Goal: Task Accomplishment & Management: Use online tool/utility

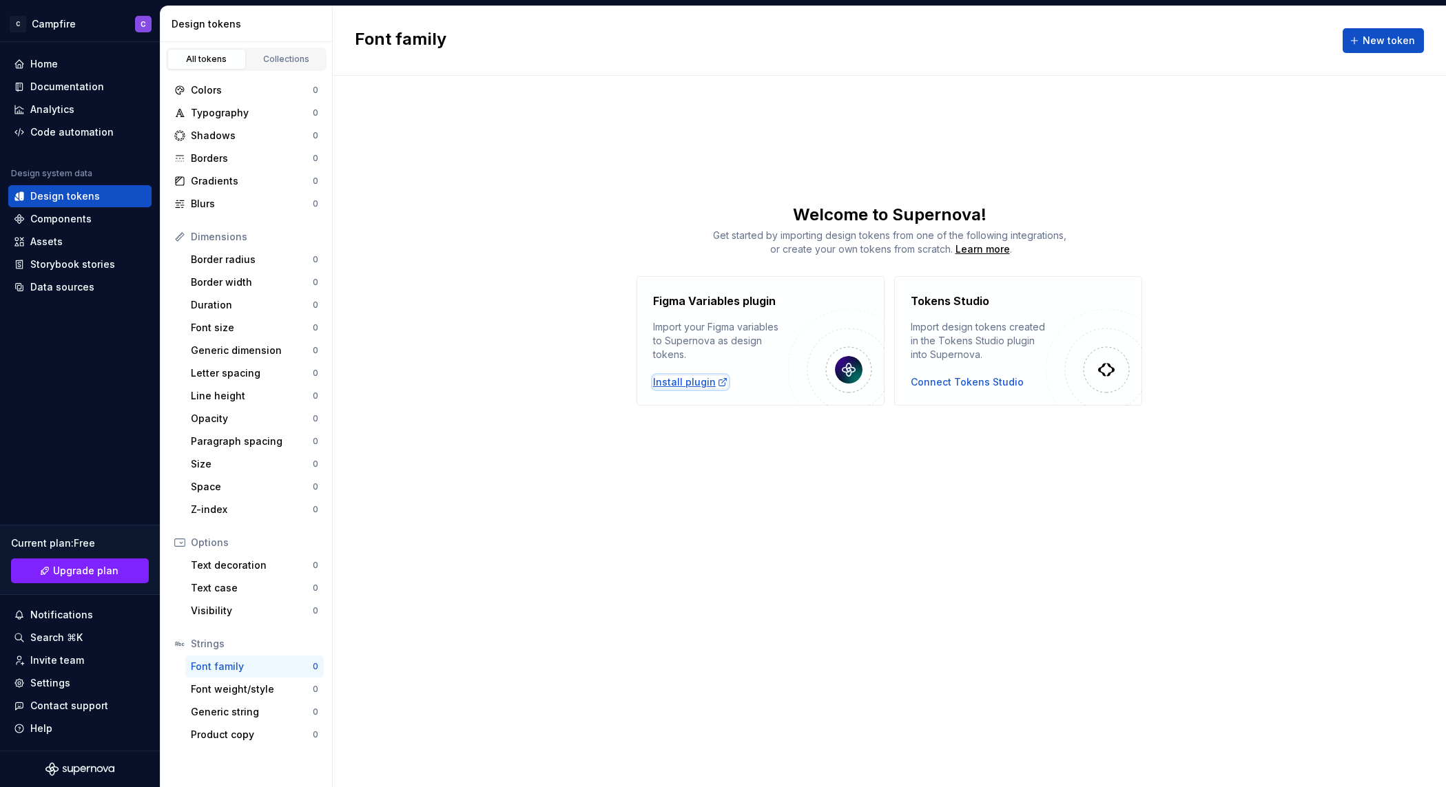
click at [707, 381] on div "Install plugin" at bounding box center [690, 382] width 75 height 14
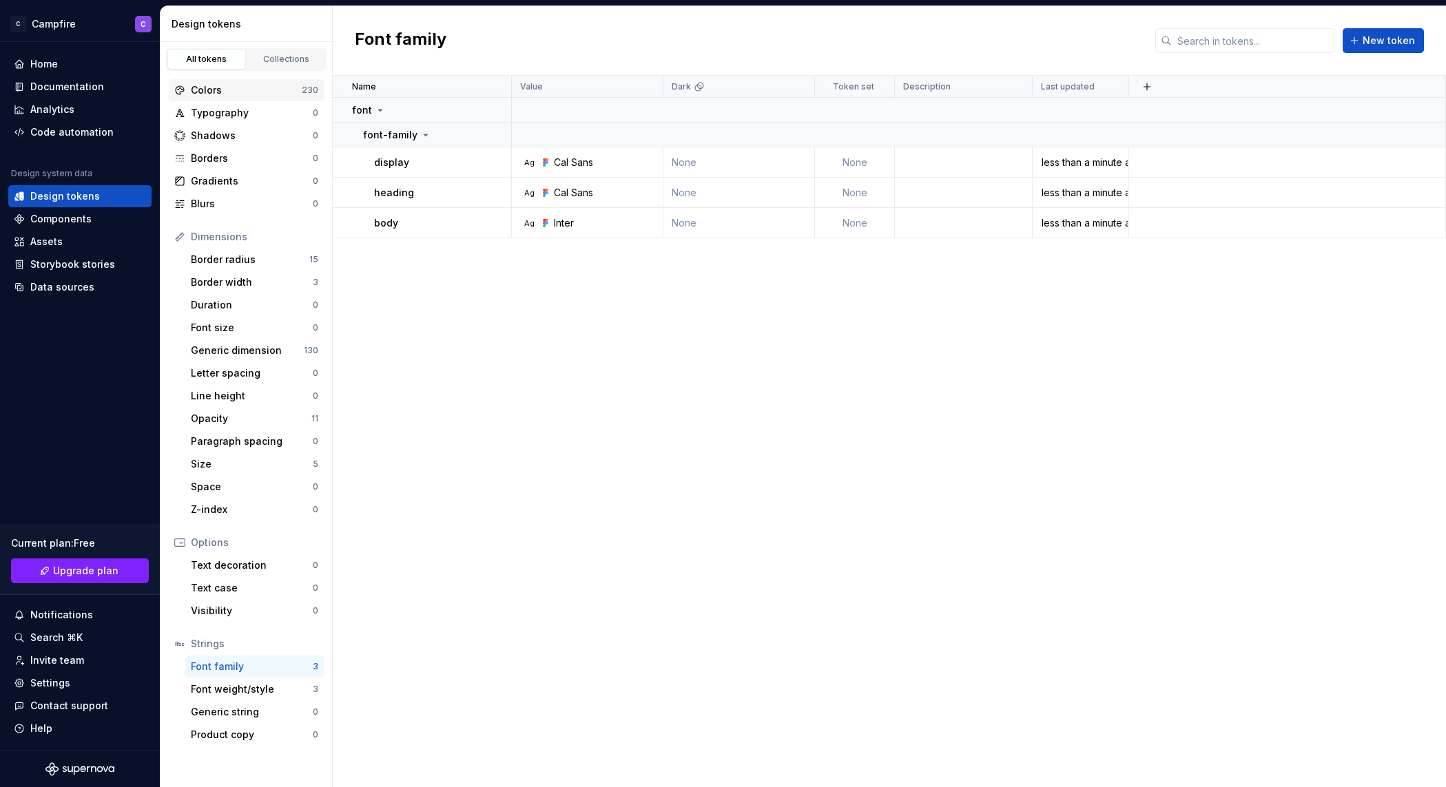
click at [253, 95] on div "Colors" at bounding box center [246, 90] width 111 height 14
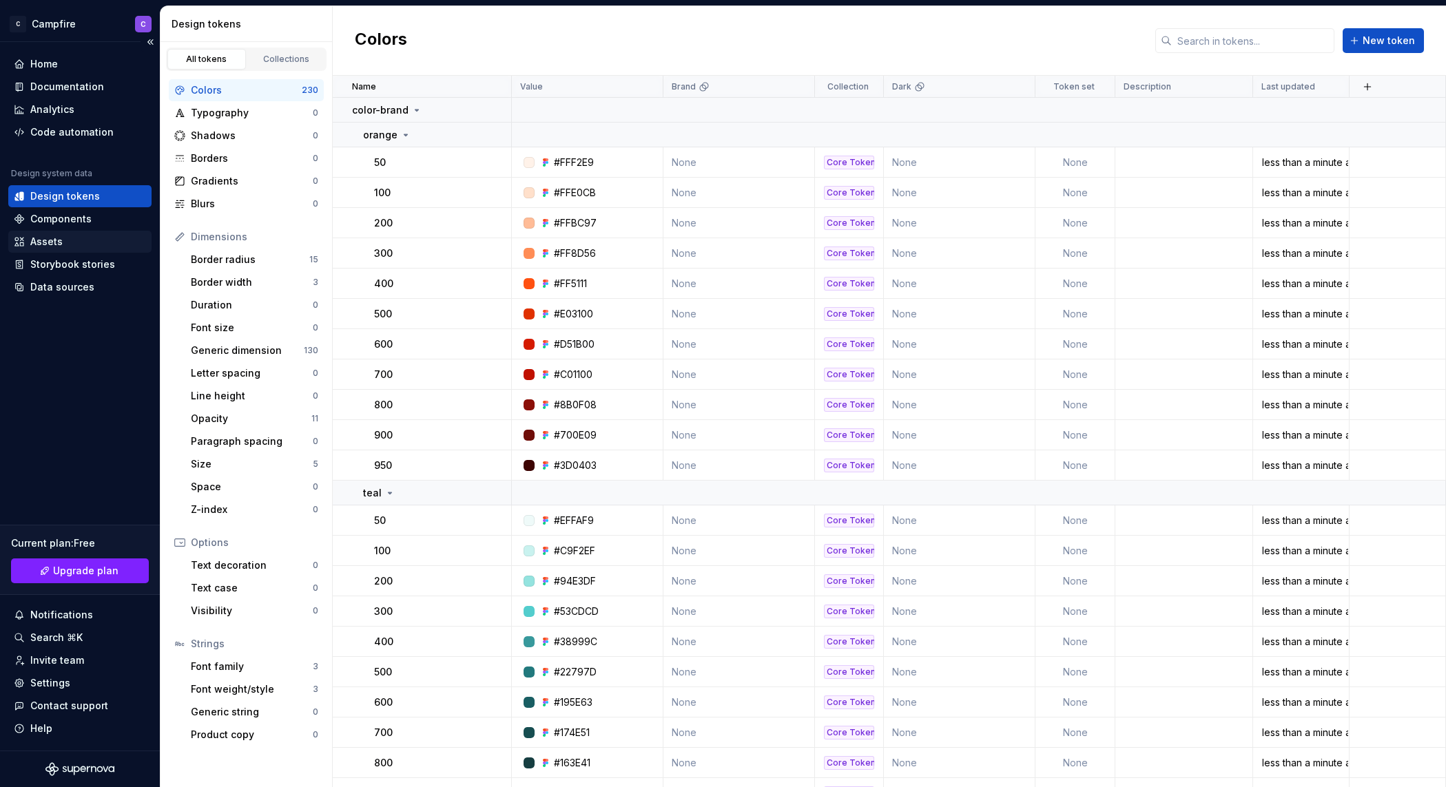
click at [79, 242] on div "Assets" at bounding box center [80, 242] width 132 height 14
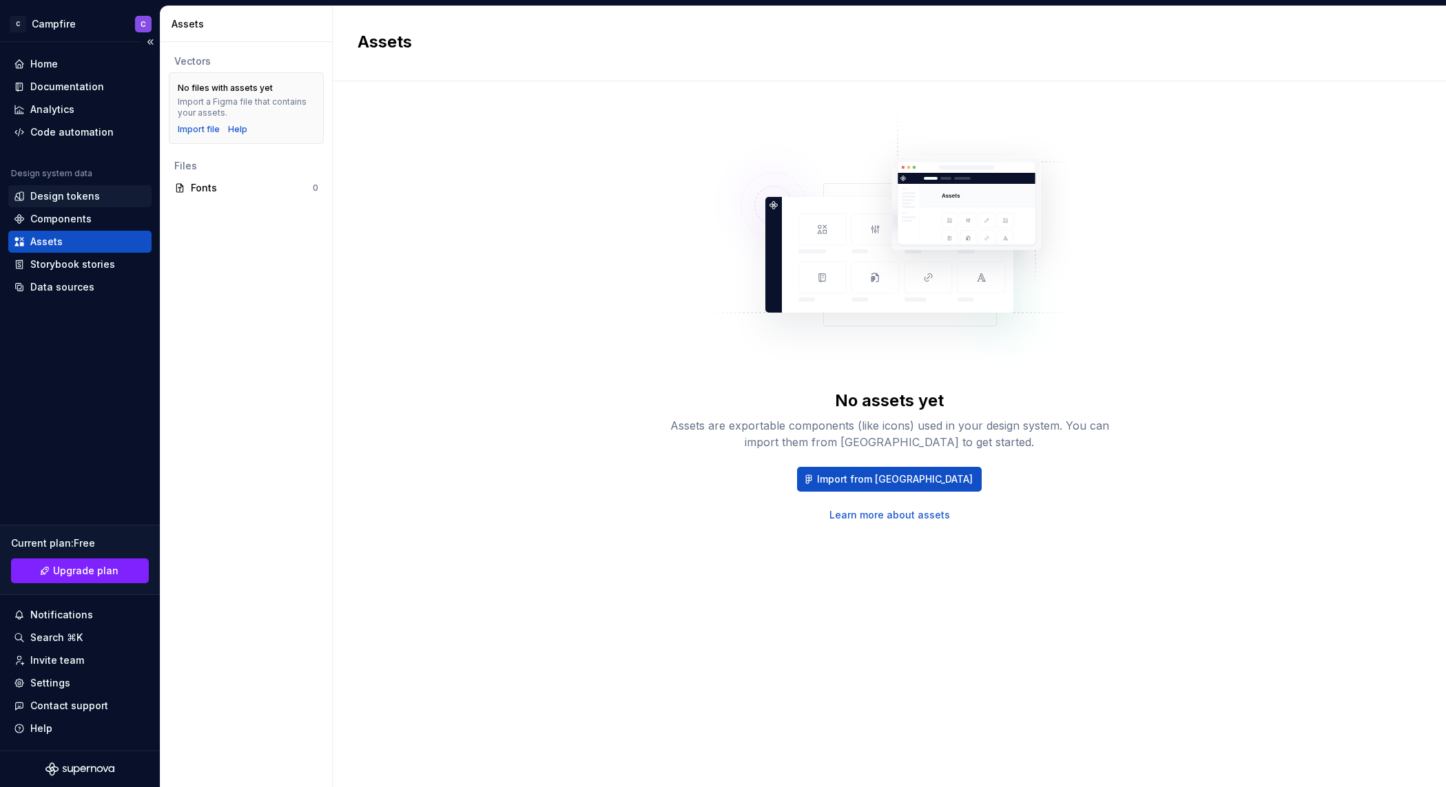
click at [66, 201] on div "Design tokens" at bounding box center [65, 196] width 70 height 14
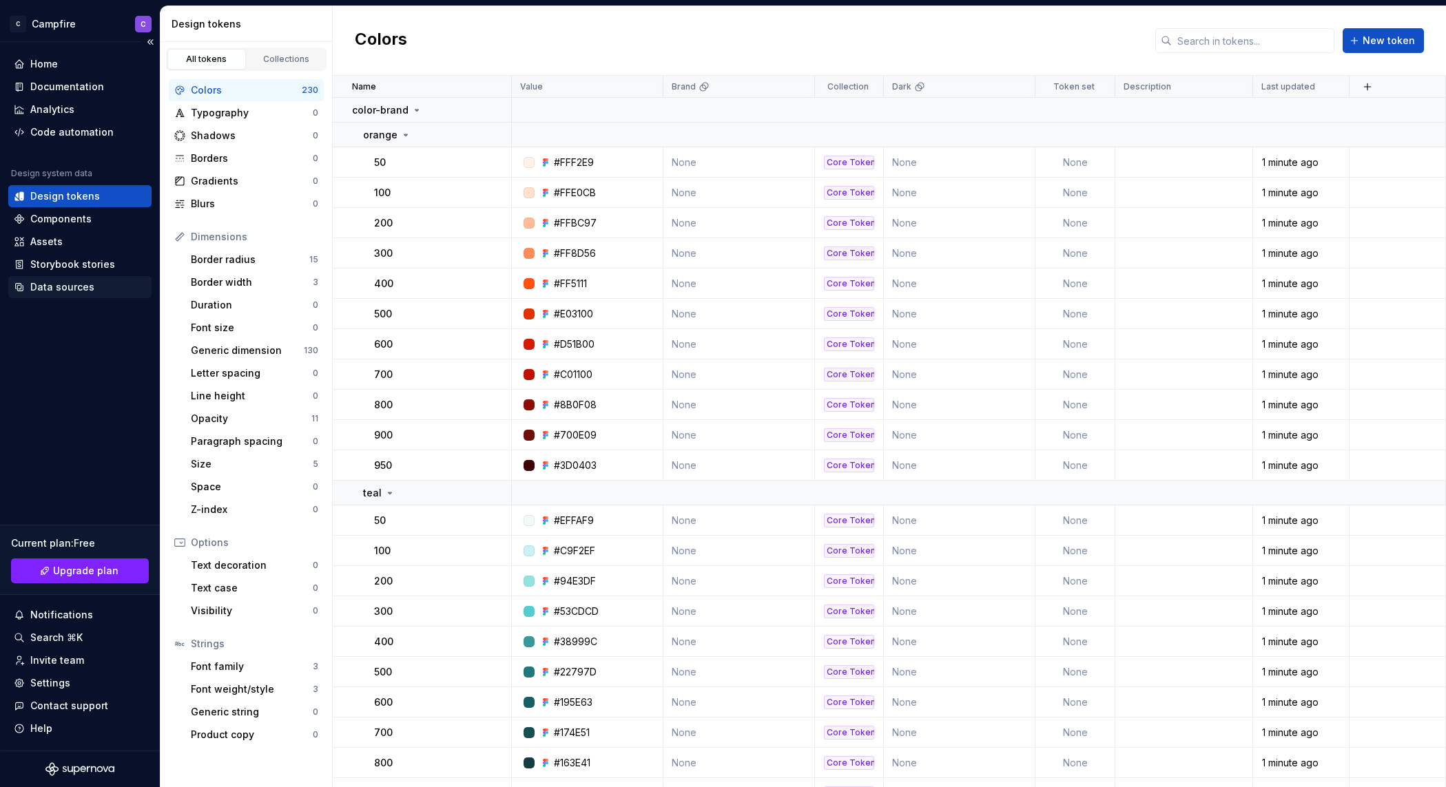
click at [63, 286] on div "Data sources" at bounding box center [62, 287] width 64 height 14
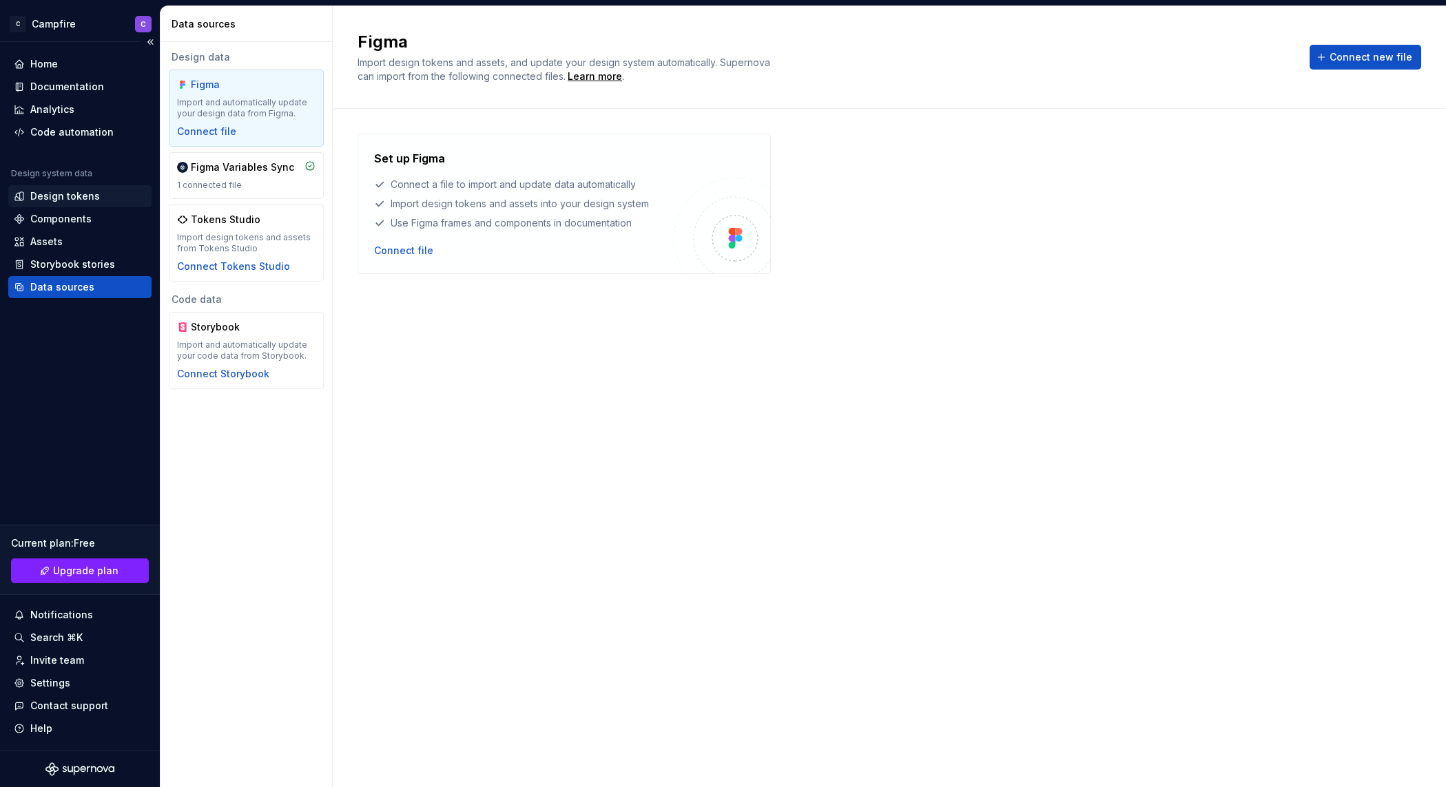
click at [47, 200] on div "Design tokens" at bounding box center [65, 196] width 70 height 14
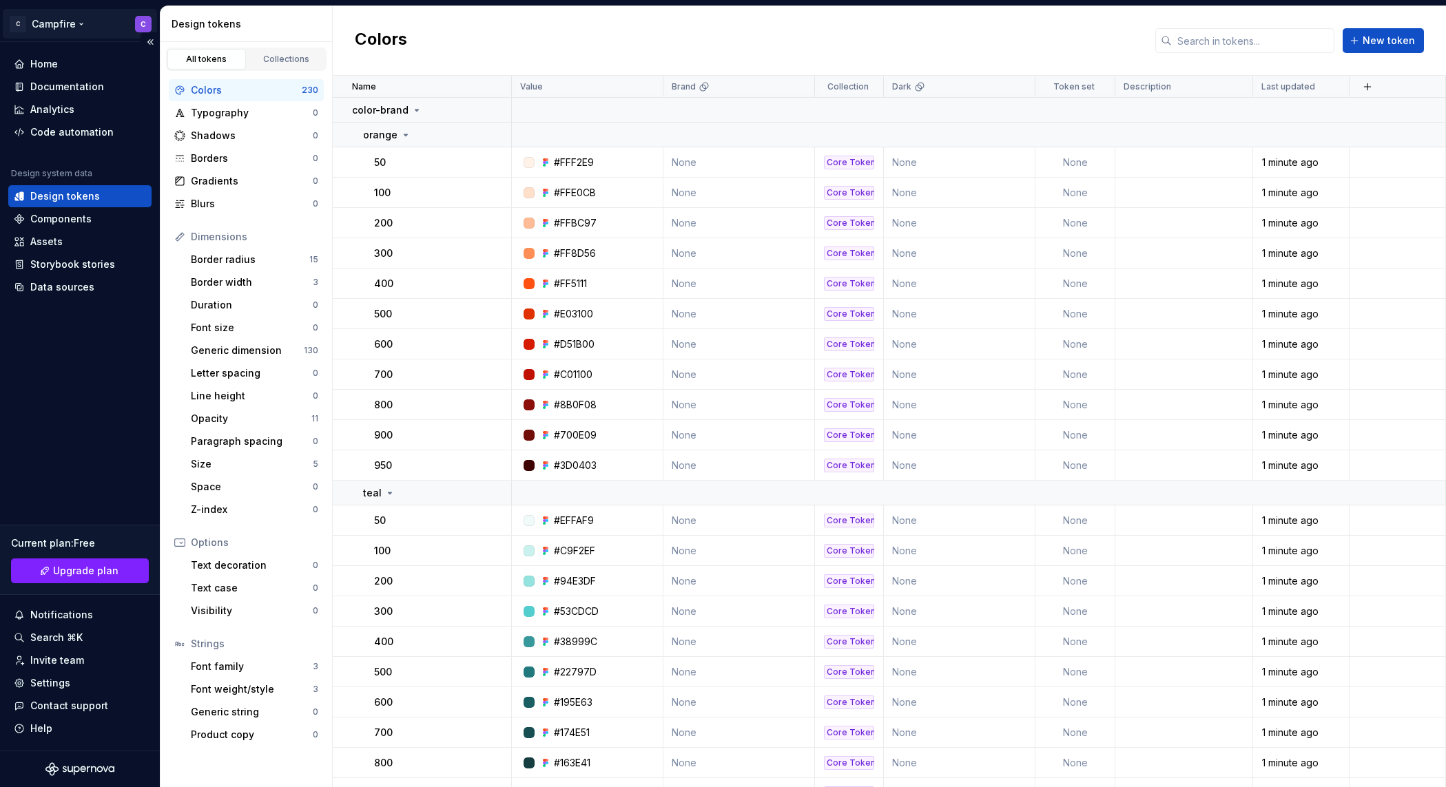
click at [75, 22] on html "C Campfire C Home Documentation Analytics Code automation Design system data De…" at bounding box center [723, 393] width 1446 height 787
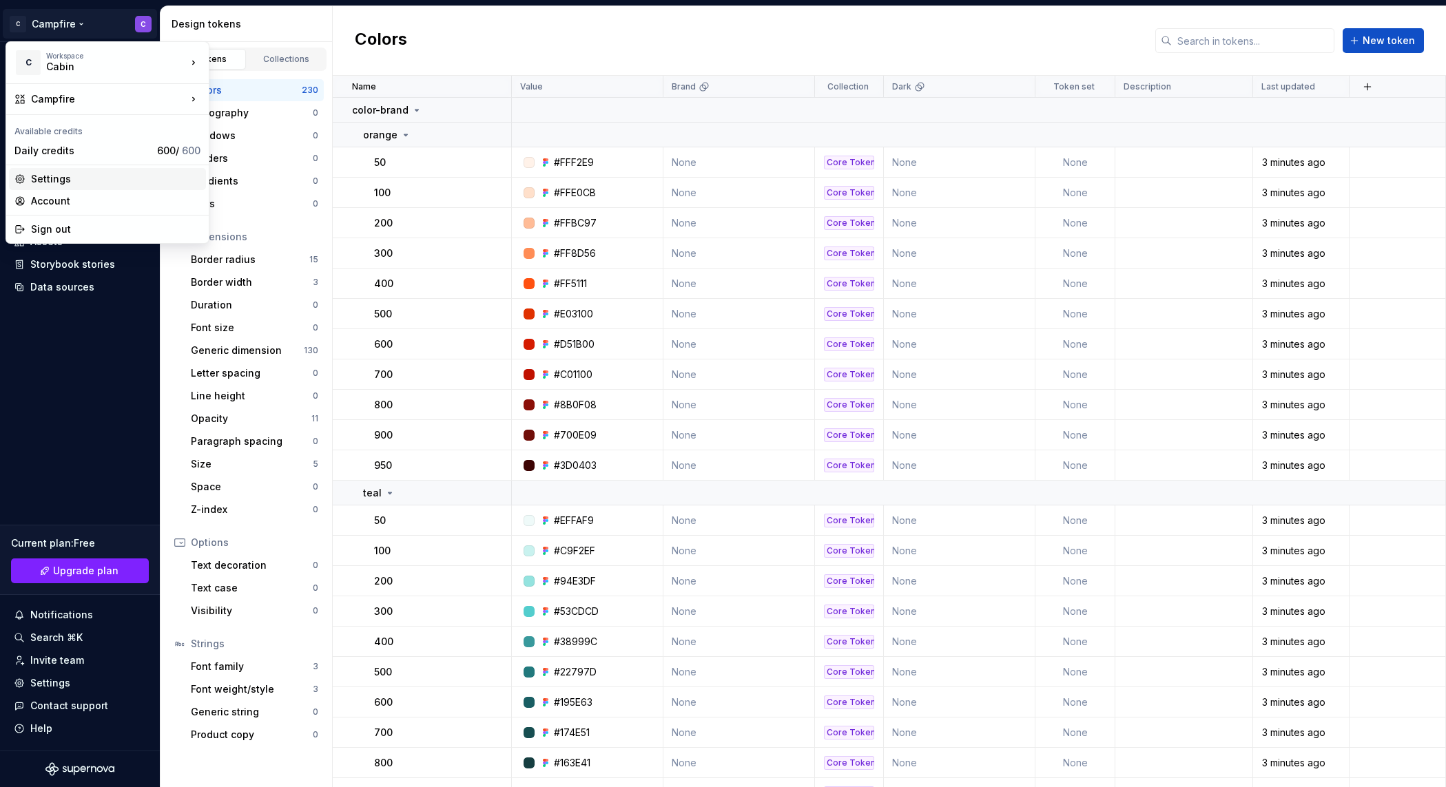
click at [94, 178] on div "Settings" at bounding box center [115, 179] width 169 height 14
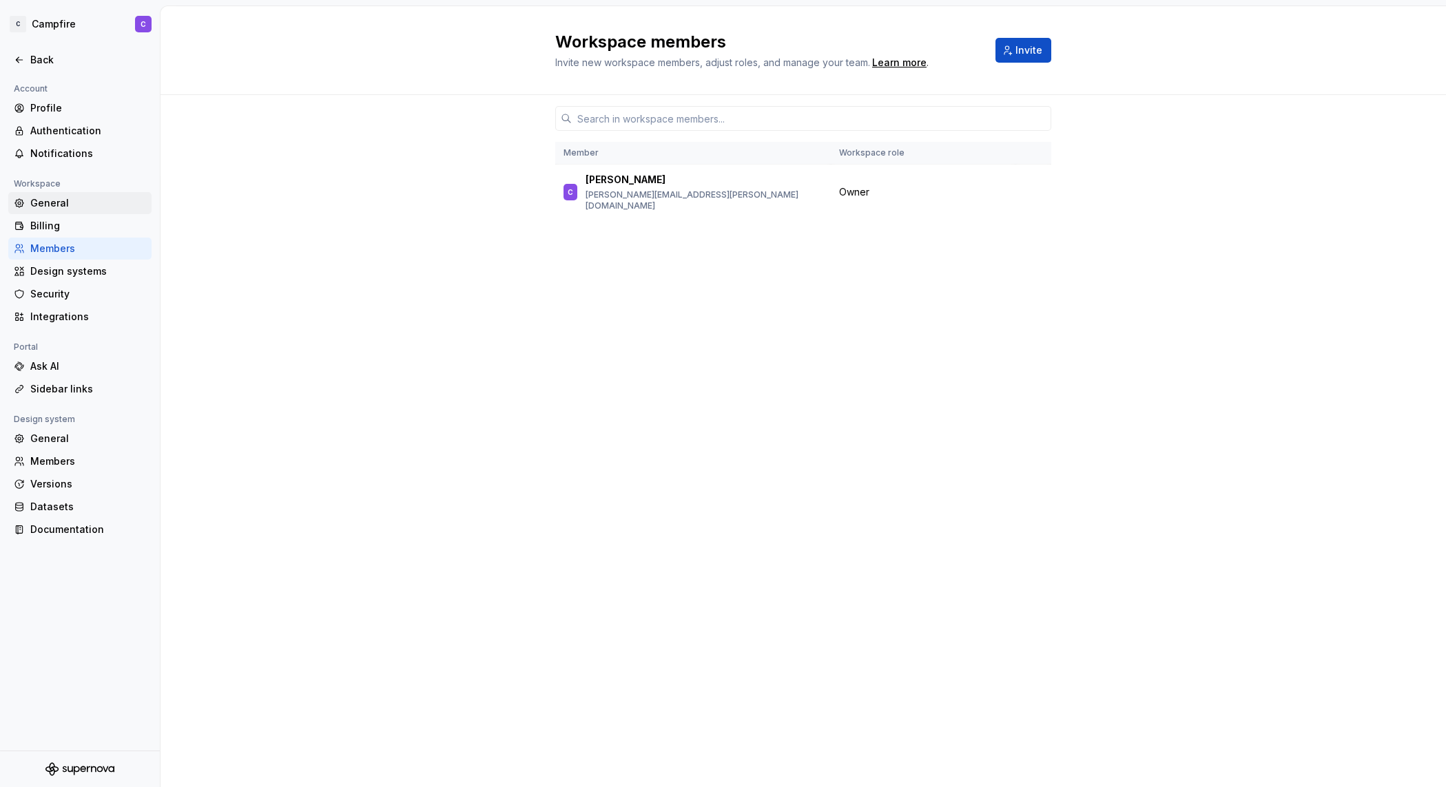
click at [52, 199] on div "General" at bounding box center [88, 203] width 116 height 14
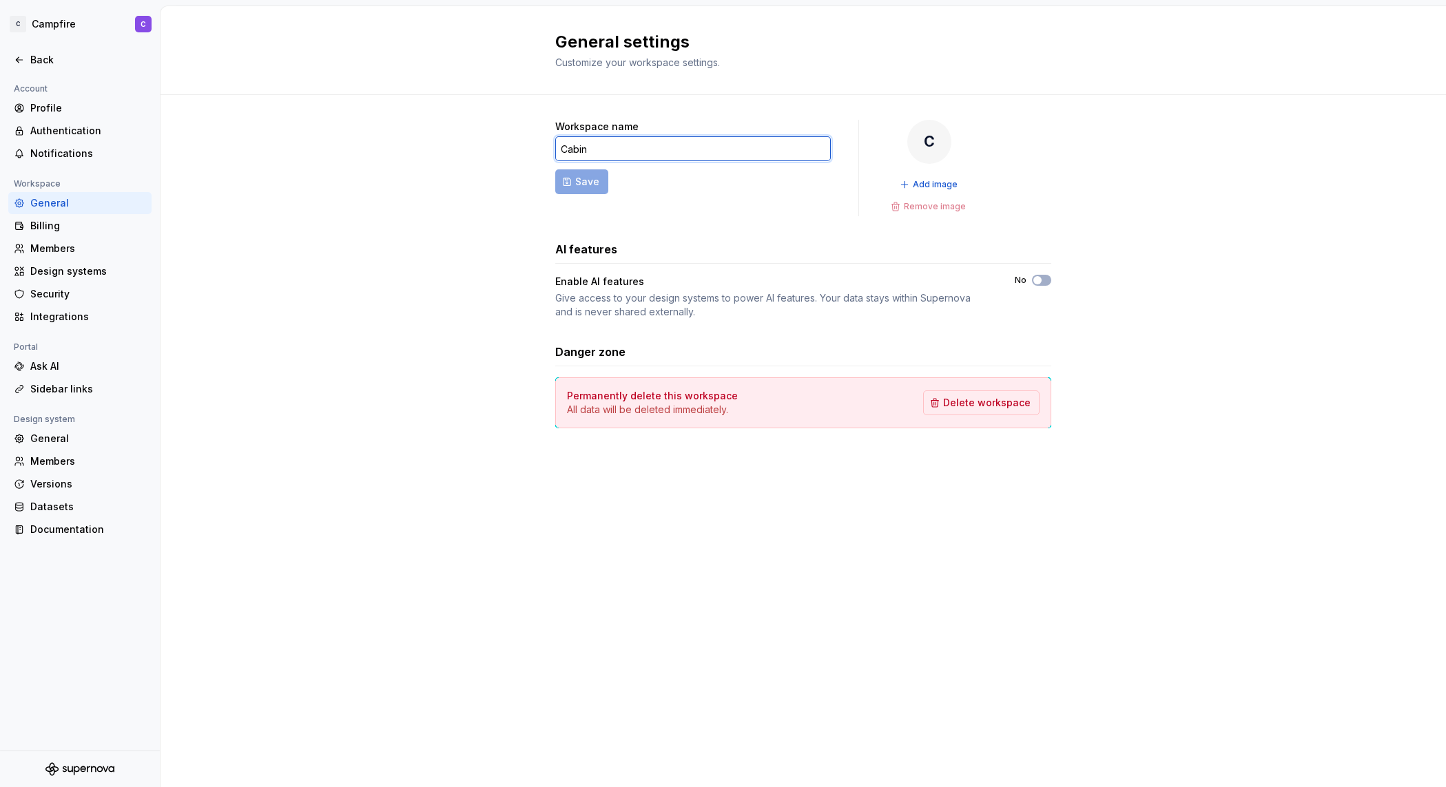
click at [621, 153] on input "Cabin" at bounding box center [693, 148] width 276 height 25
type input "EasyGig"
click at [590, 176] on span "Save" at bounding box center [587, 182] width 24 height 14
click at [344, 249] on div "Workspace name EasyGig Save E Add image Remove image AI features Enable AI feat…" at bounding box center [804, 288] width 1286 height 386
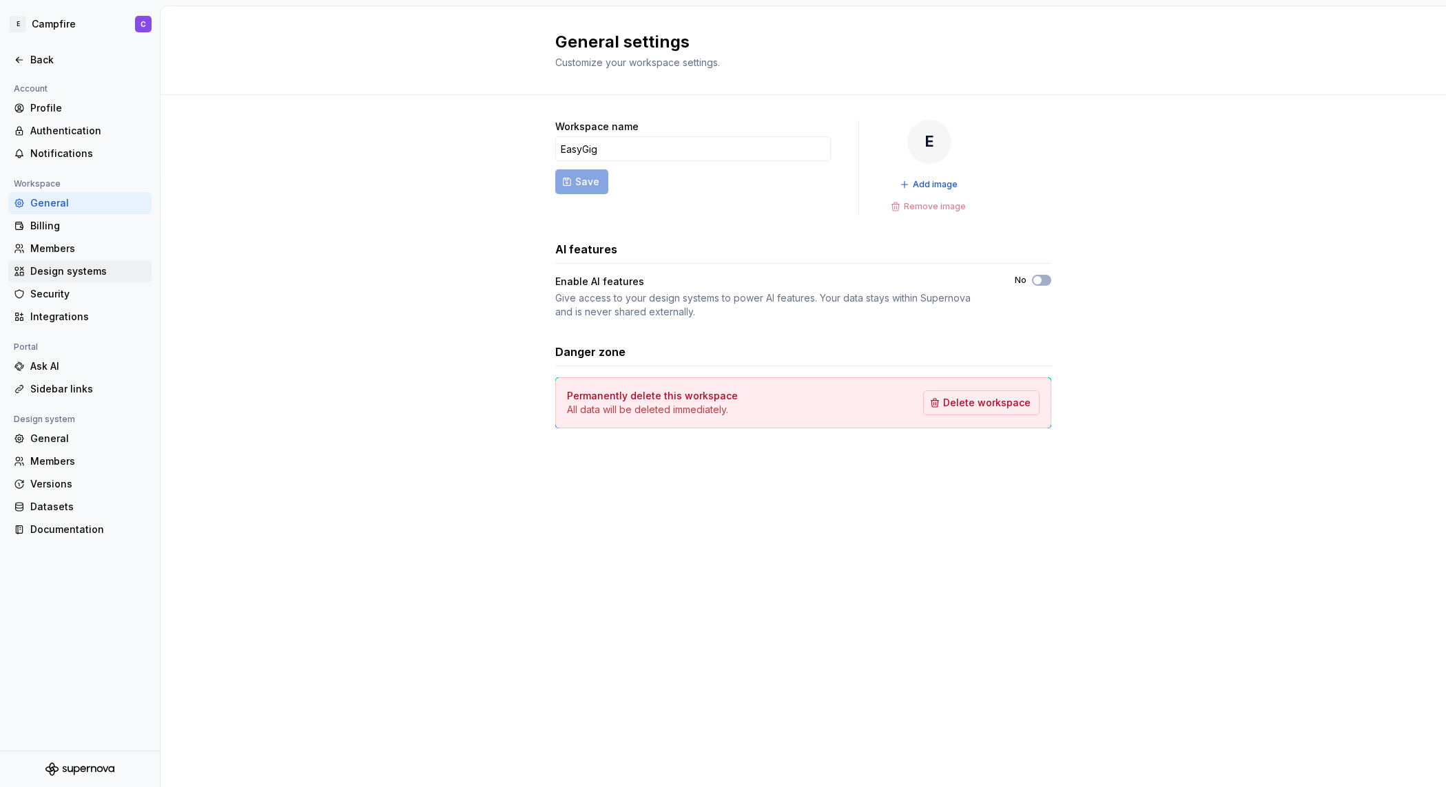
click at [57, 269] on div "Design systems" at bounding box center [88, 272] width 116 height 14
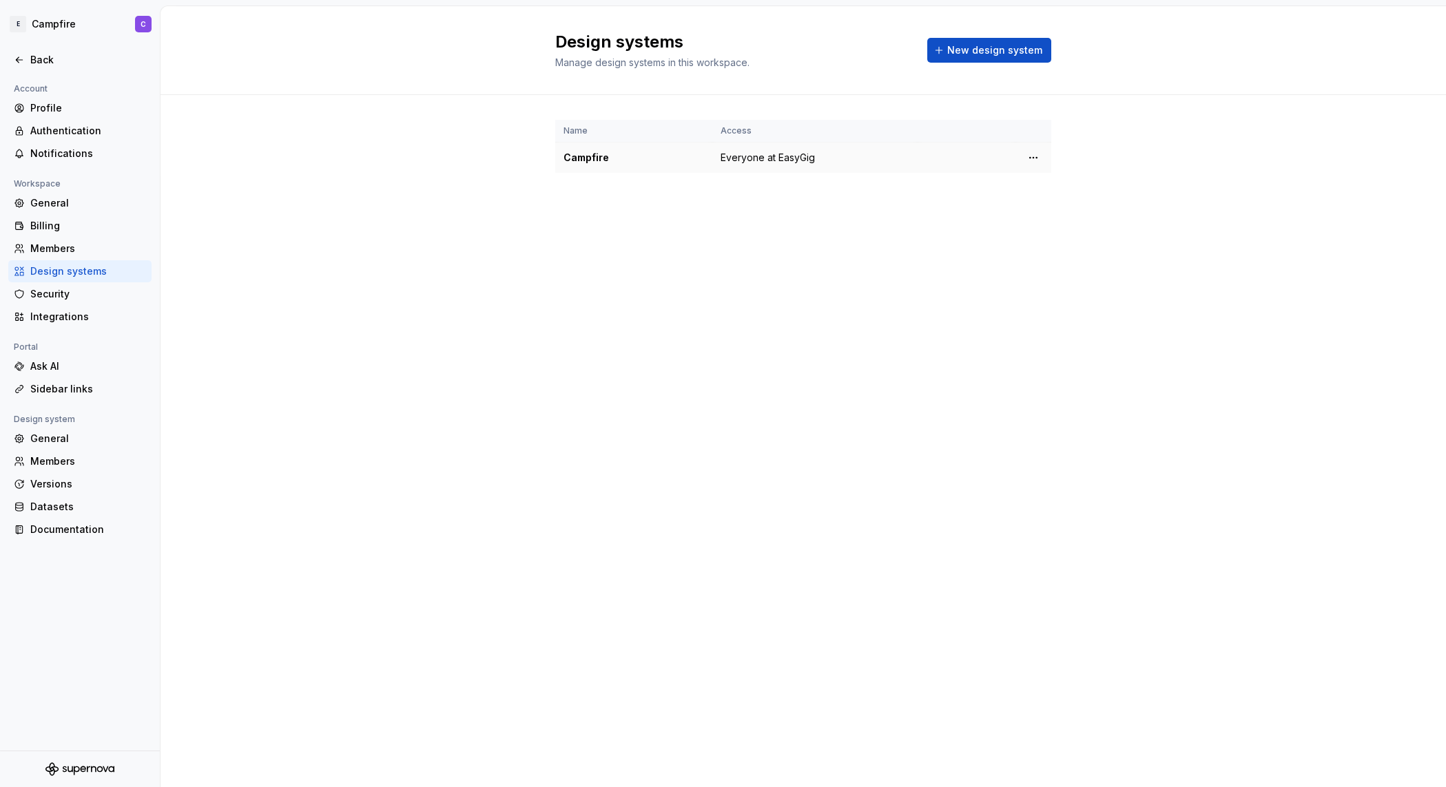
click at [605, 157] on div "Campfire" at bounding box center [634, 158] width 141 height 14
click at [56, 207] on div "General" at bounding box center [88, 203] width 116 height 14
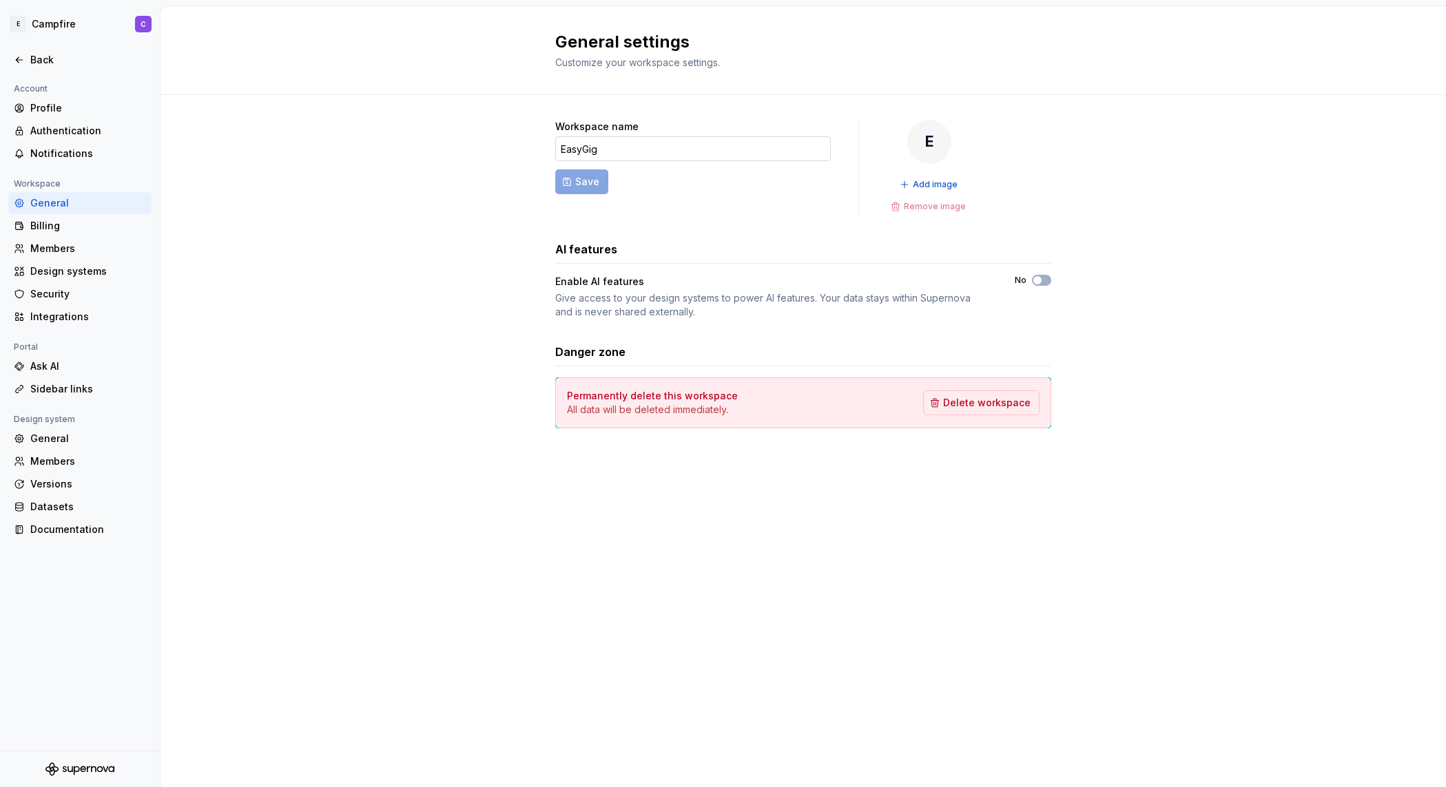
click at [635, 147] on input "EasyGig" at bounding box center [693, 148] width 276 height 25
type input "Cabin"
click at [593, 185] on span "Save" at bounding box center [587, 182] width 24 height 14
click at [27, 54] on div "Back" at bounding box center [80, 60] width 132 height 14
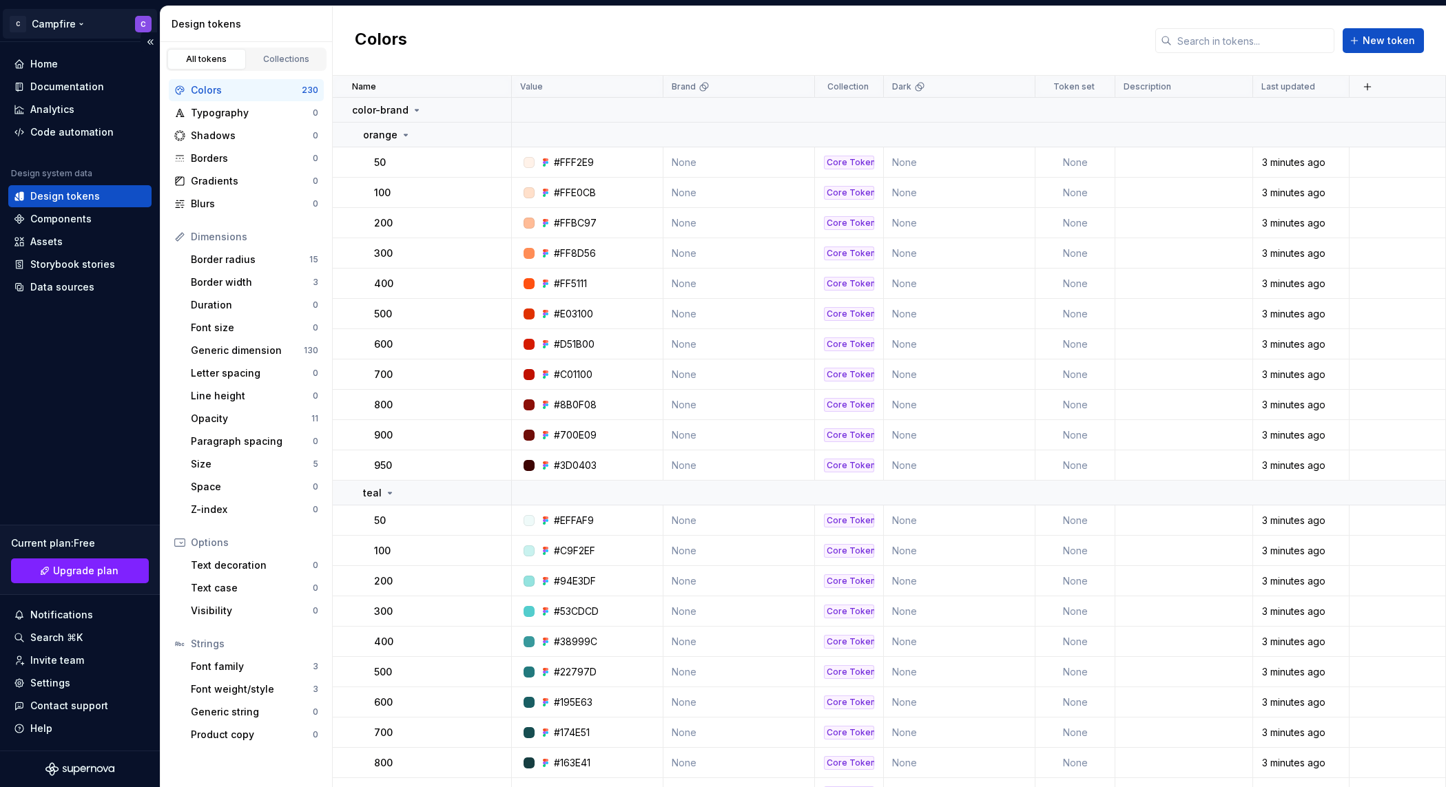
click at [37, 21] on html "C Campfire C Home Documentation Analytics Code automation Design system data De…" at bounding box center [723, 393] width 1446 height 787
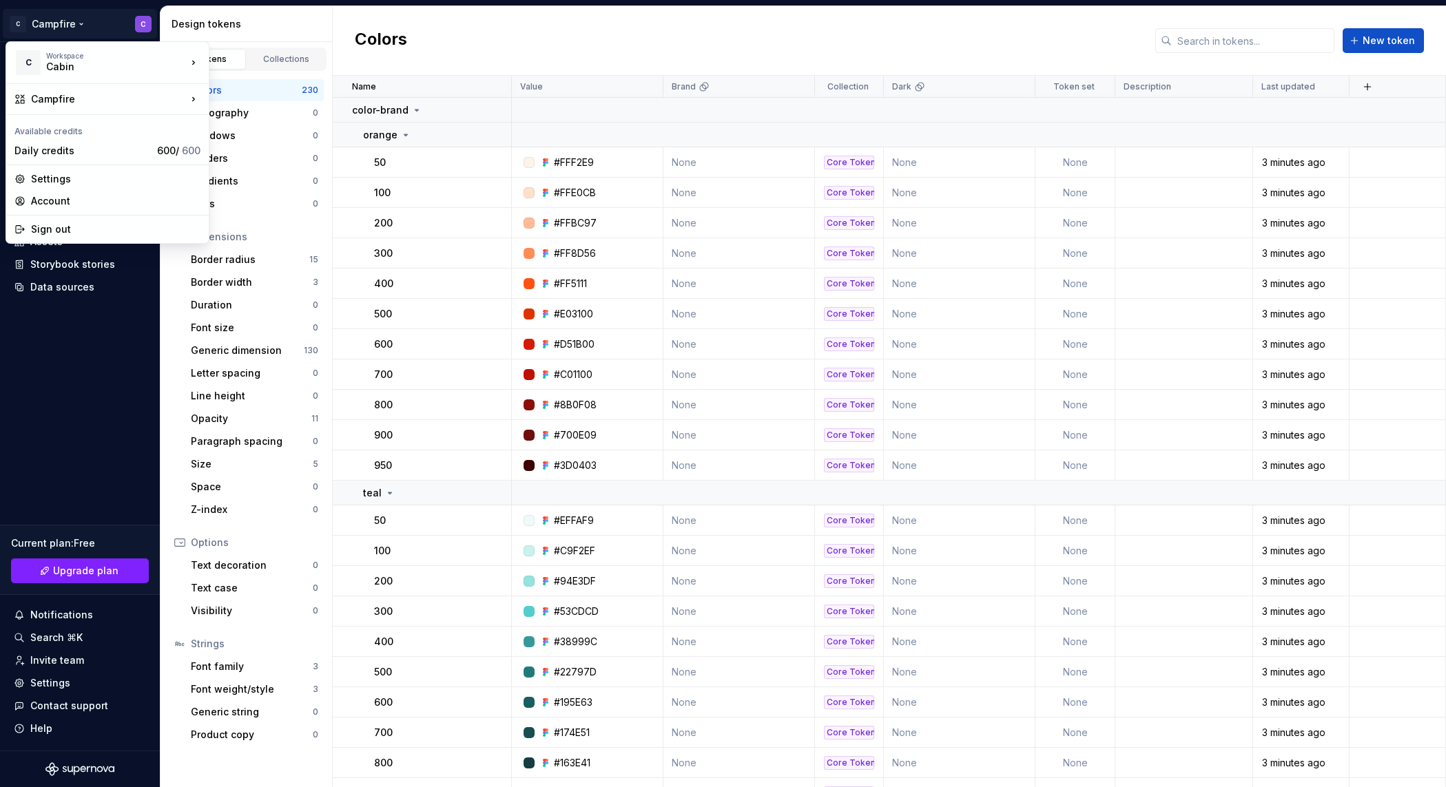
click at [44, 21] on html "C Campfire C Home Documentation Analytics Code automation Design system data De…" at bounding box center [723, 393] width 1446 height 787
click at [56, 25] on html "C Campfire C Home Documentation Analytics Code automation Design system data De…" at bounding box center [723, 393] width 1446 height 787
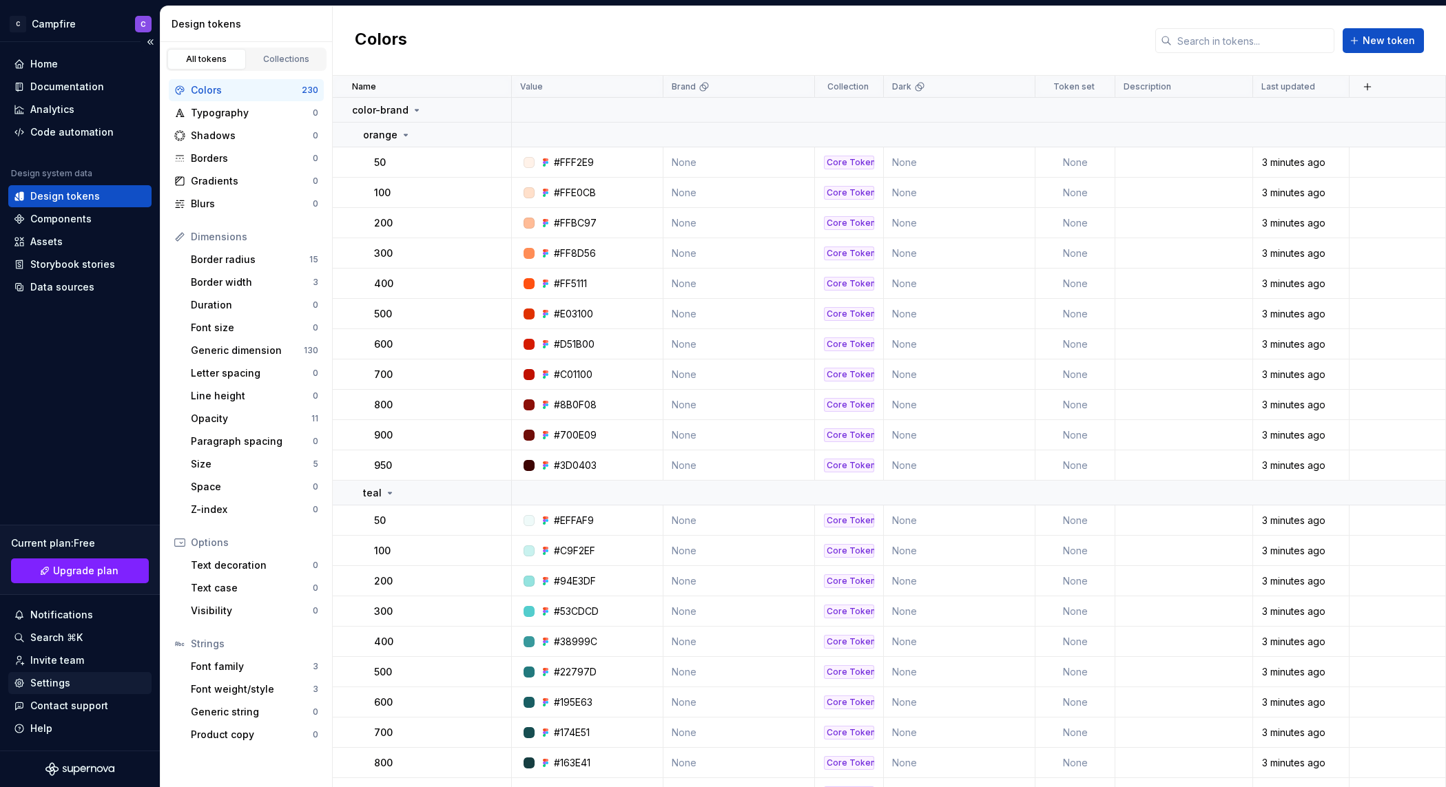
click at [56, 688] on div "Settings" at bounding box center [50, 684] width 40 height 14
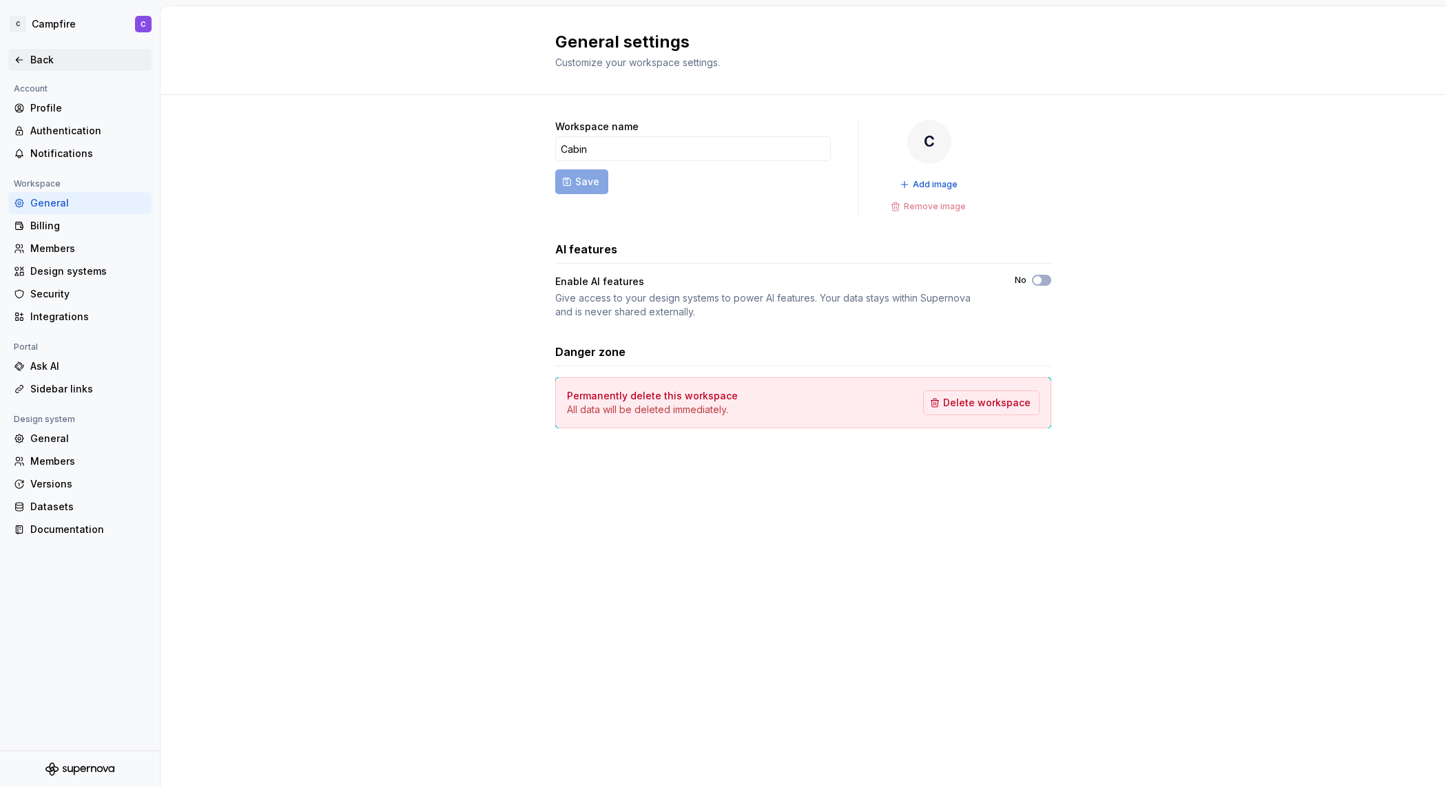
click at [47, 50] on div "Back" at bounding box center [79, 60] width 143 height 22
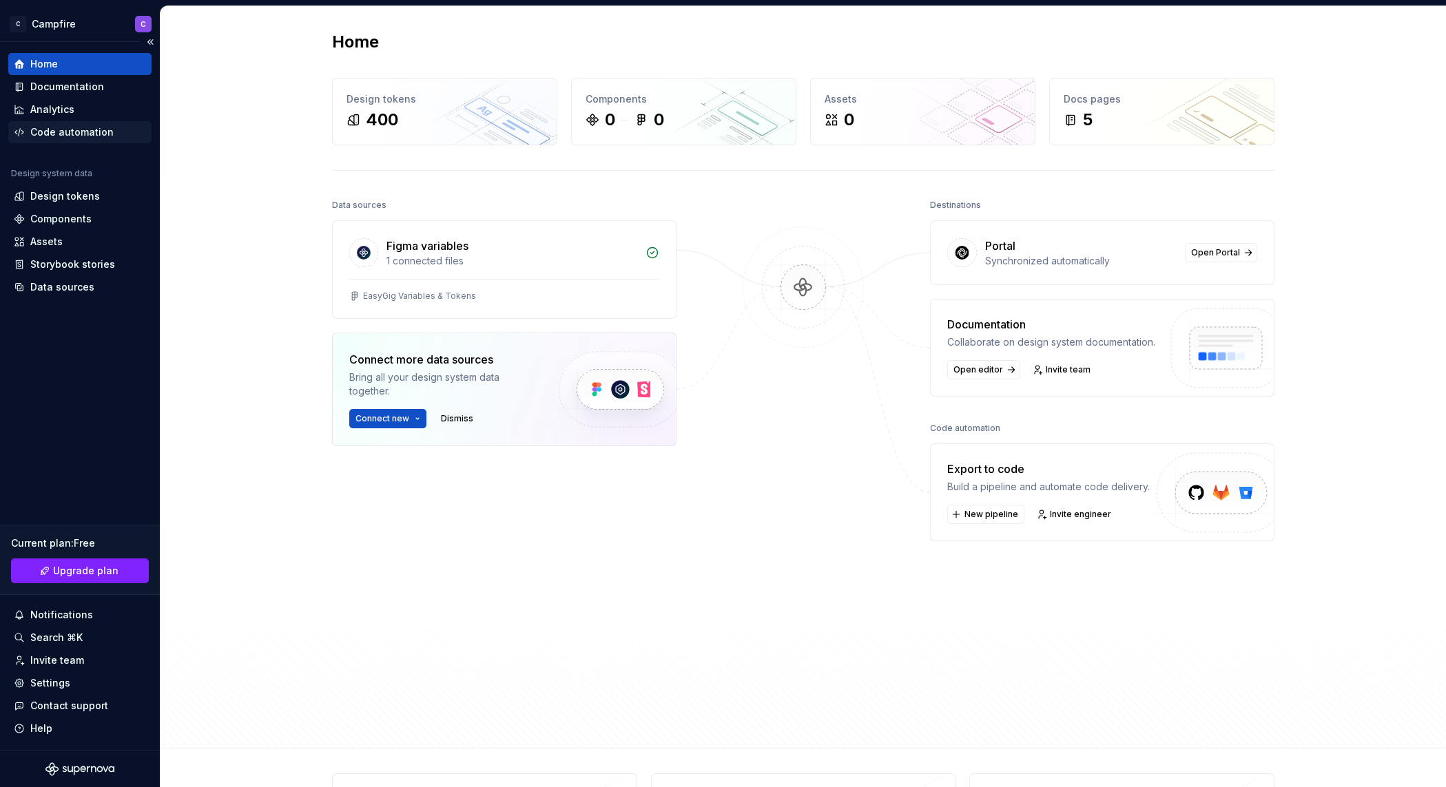
click at [94, 132] on div "Code automation" at bounding box center [71, 132] width 83 height 14
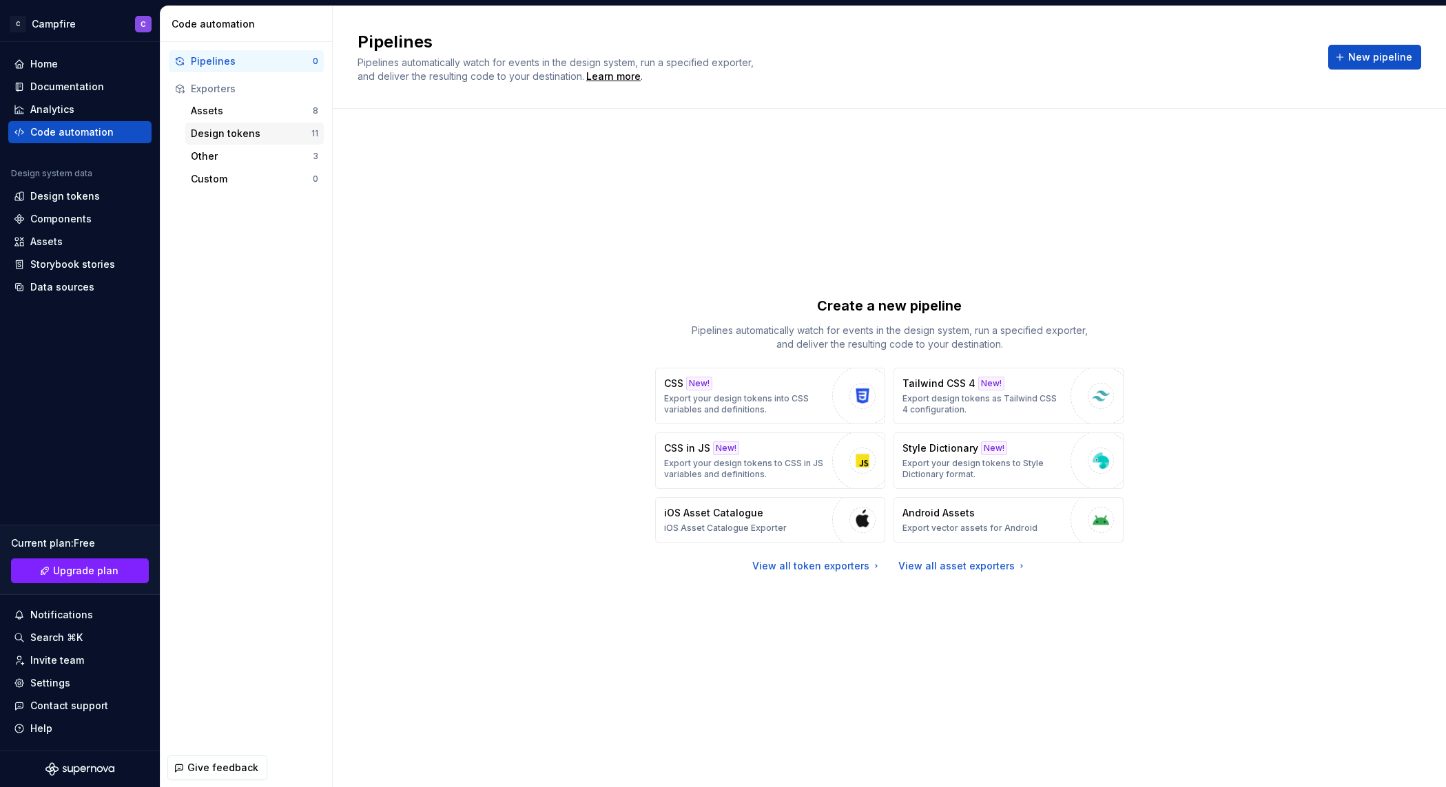
click at [227, 137] on div "Design tokens" at bounding box center [251, 134] width 121 height 14
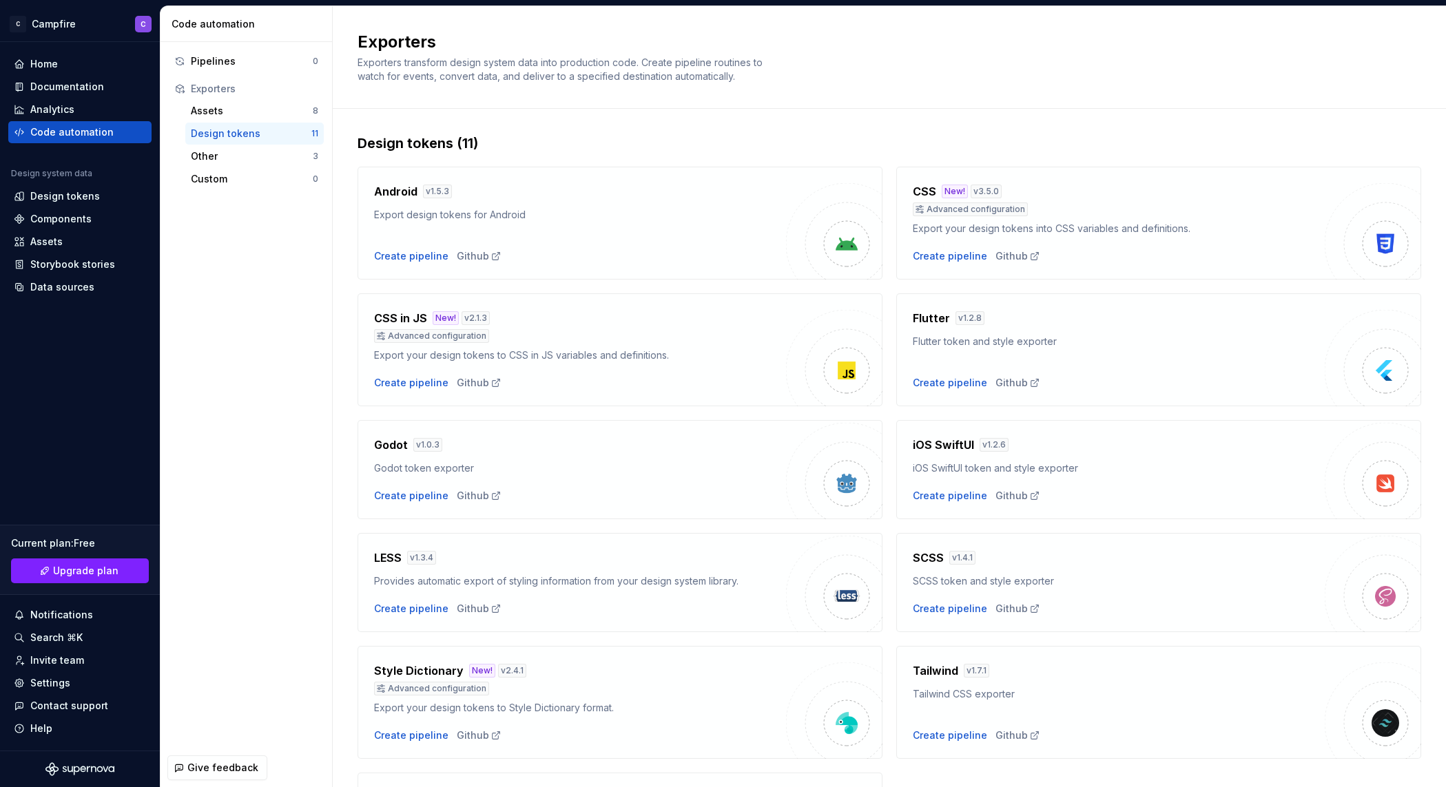
scroll to position [151, 0]
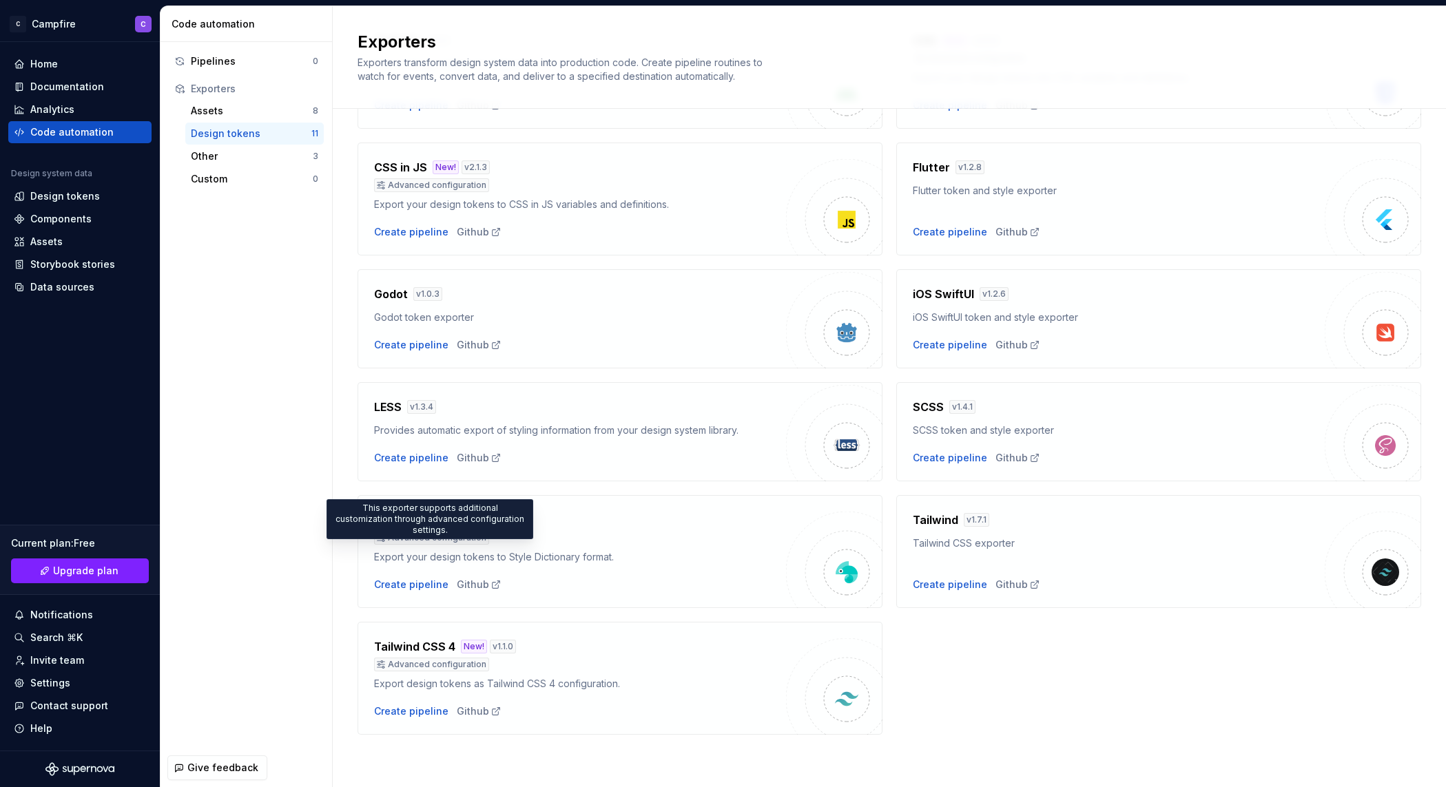
click at [434, 539] on div "Advanced configuration" at bounding box center [431, 538] width 115 height 14
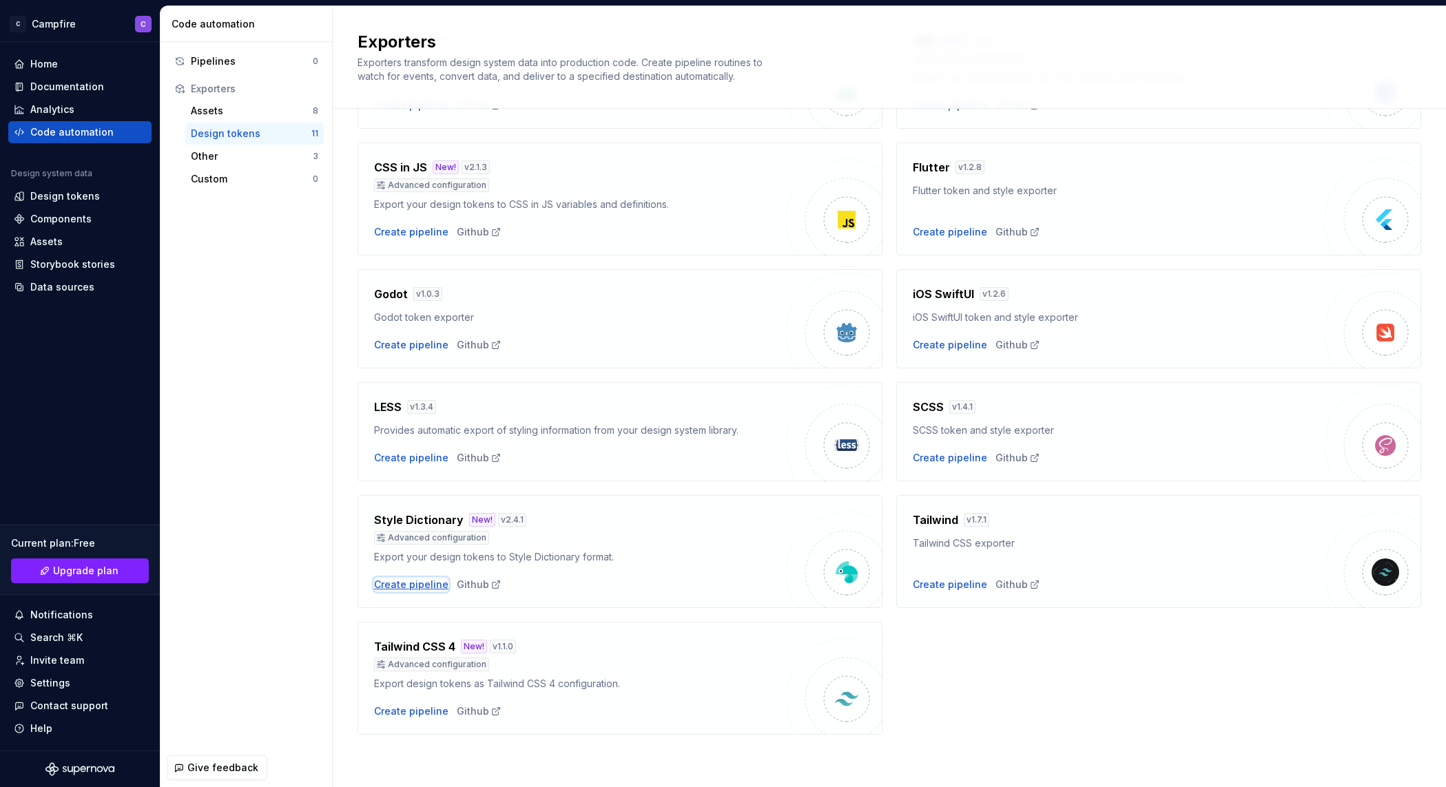
click at [414, 585] on div "Create pipeline" at bounding box center [411, 585] width 74 height 14
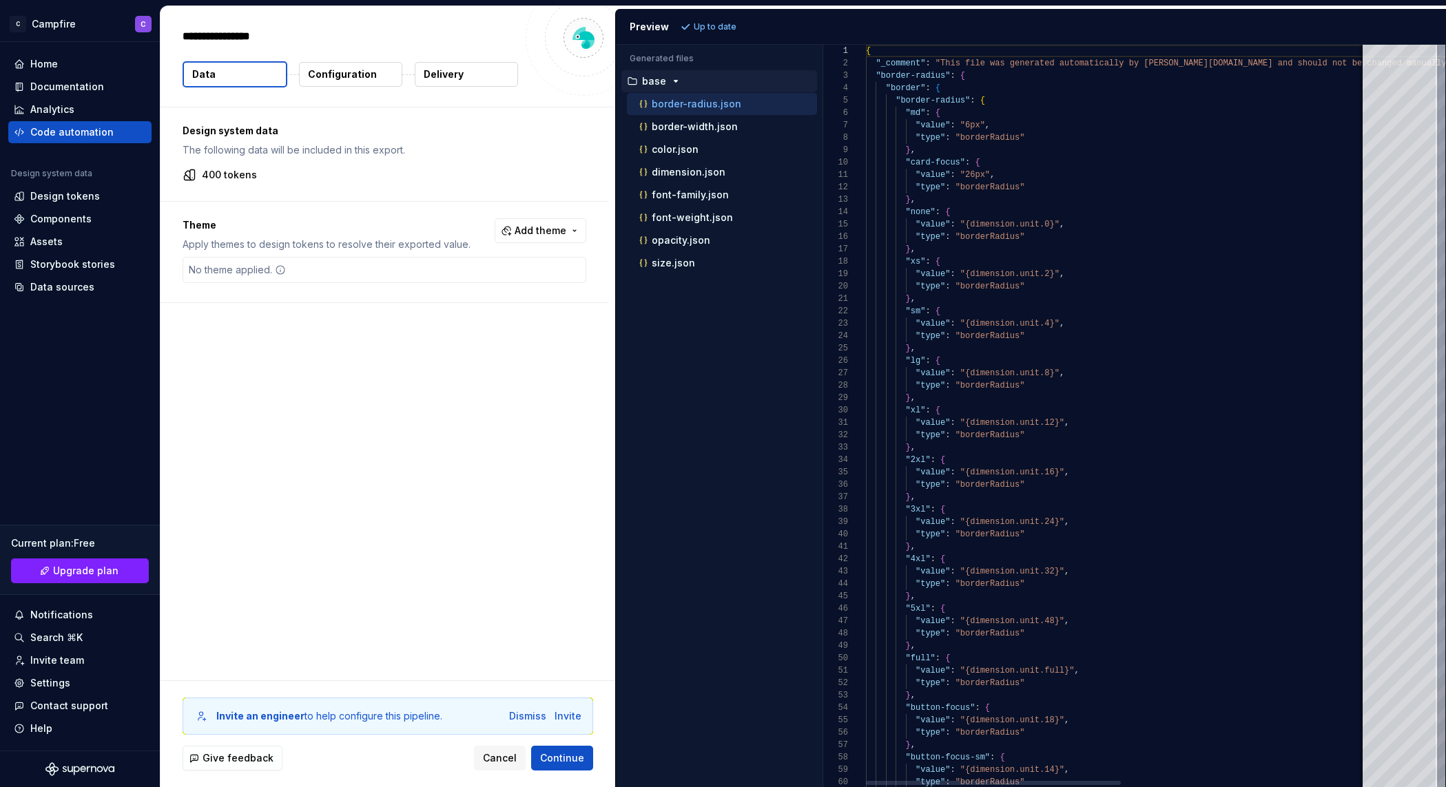
type textarea "*"
click at [339, 75] on p "Configuration" at bounding box center [342, 75] width 69 height 14
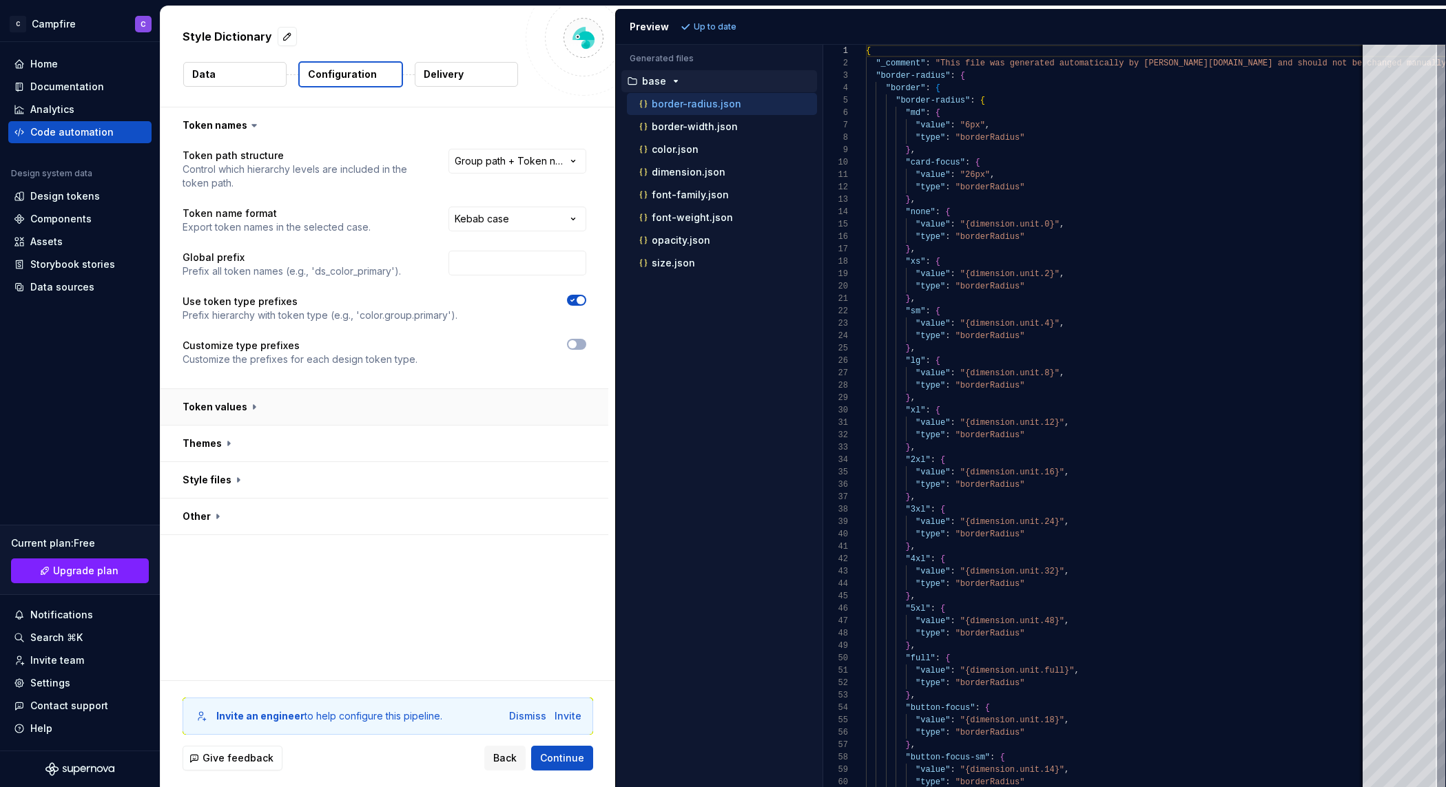
click at [240, 407] on button "button" at bounding box center [385, 407] width 448 height 36
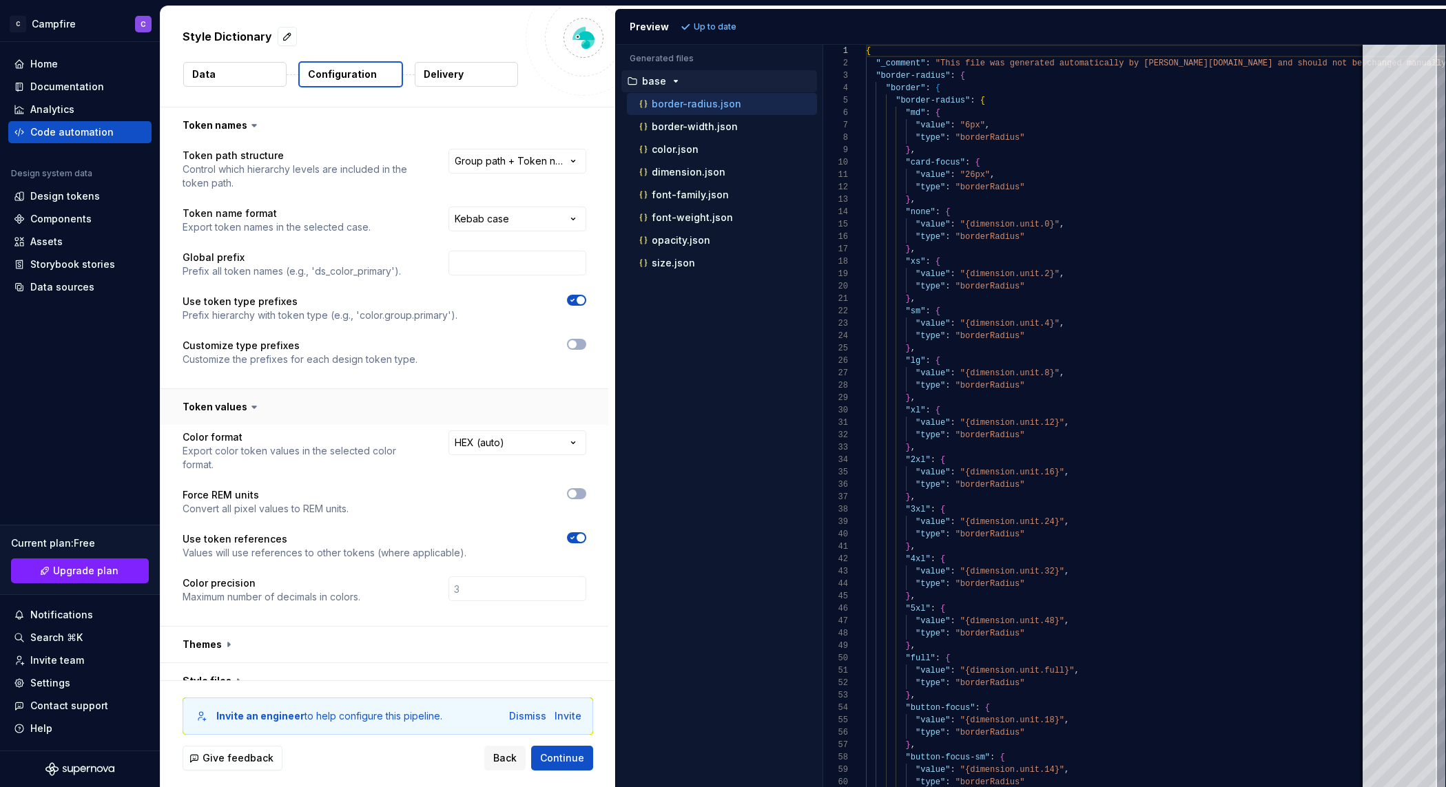
click at [240, 406] on button "button" at bounding box center [385, 407] width 448 height 36
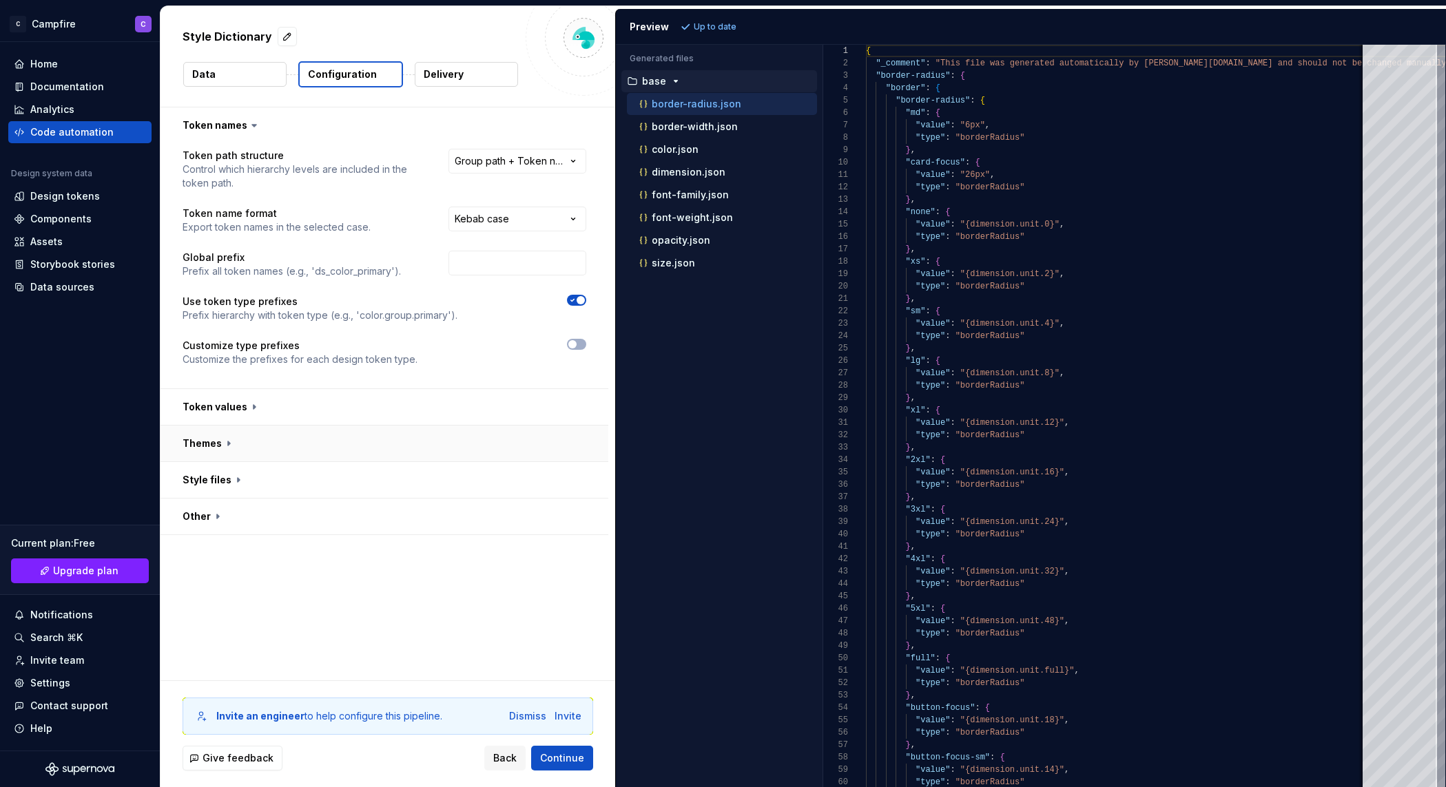
click at [227, 436] on button "button" at bounding box center [385, 444] width 448 height 36
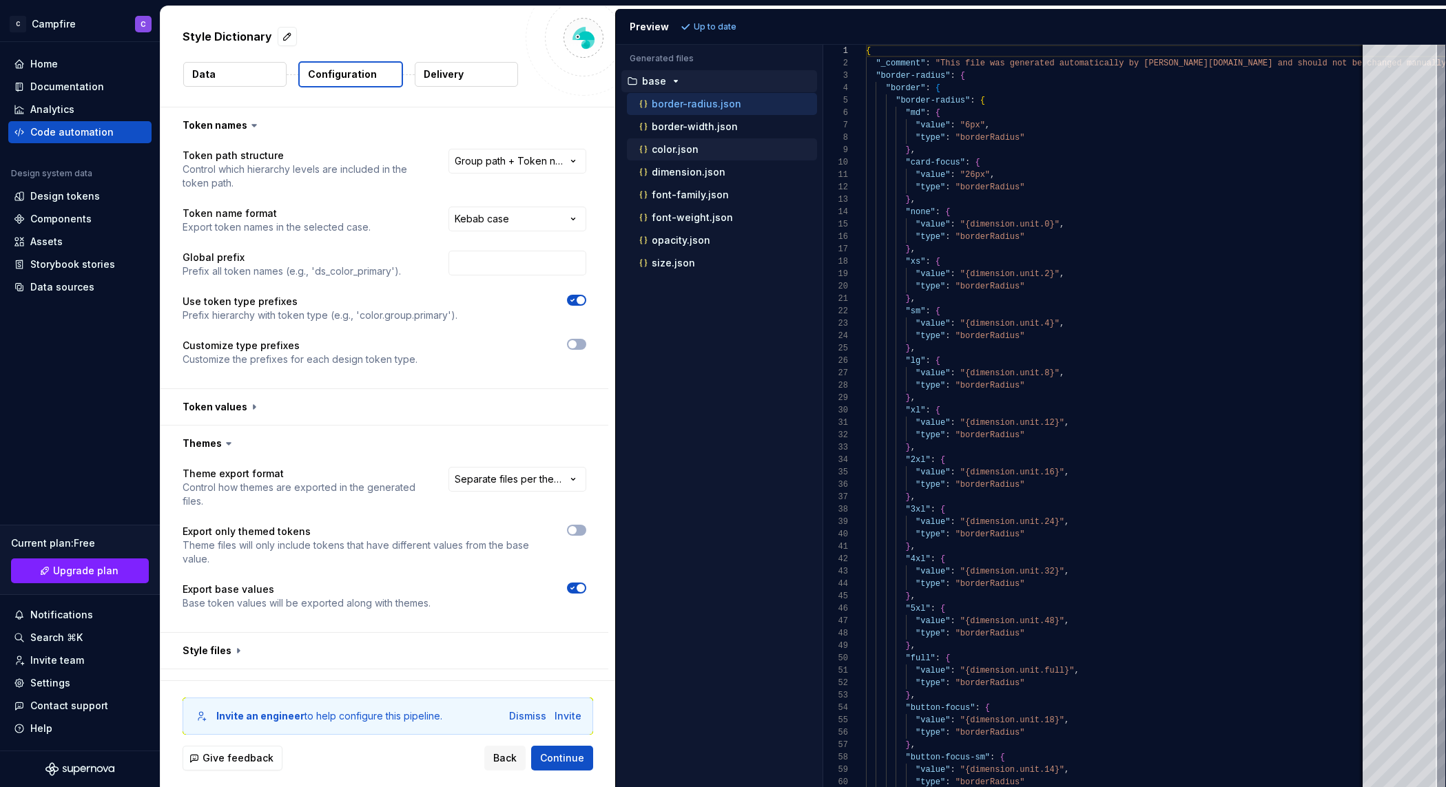
click at [714, 155] on div "color.json" at bounding box center [727, 150] width 180 height 14
type textarea "**********"
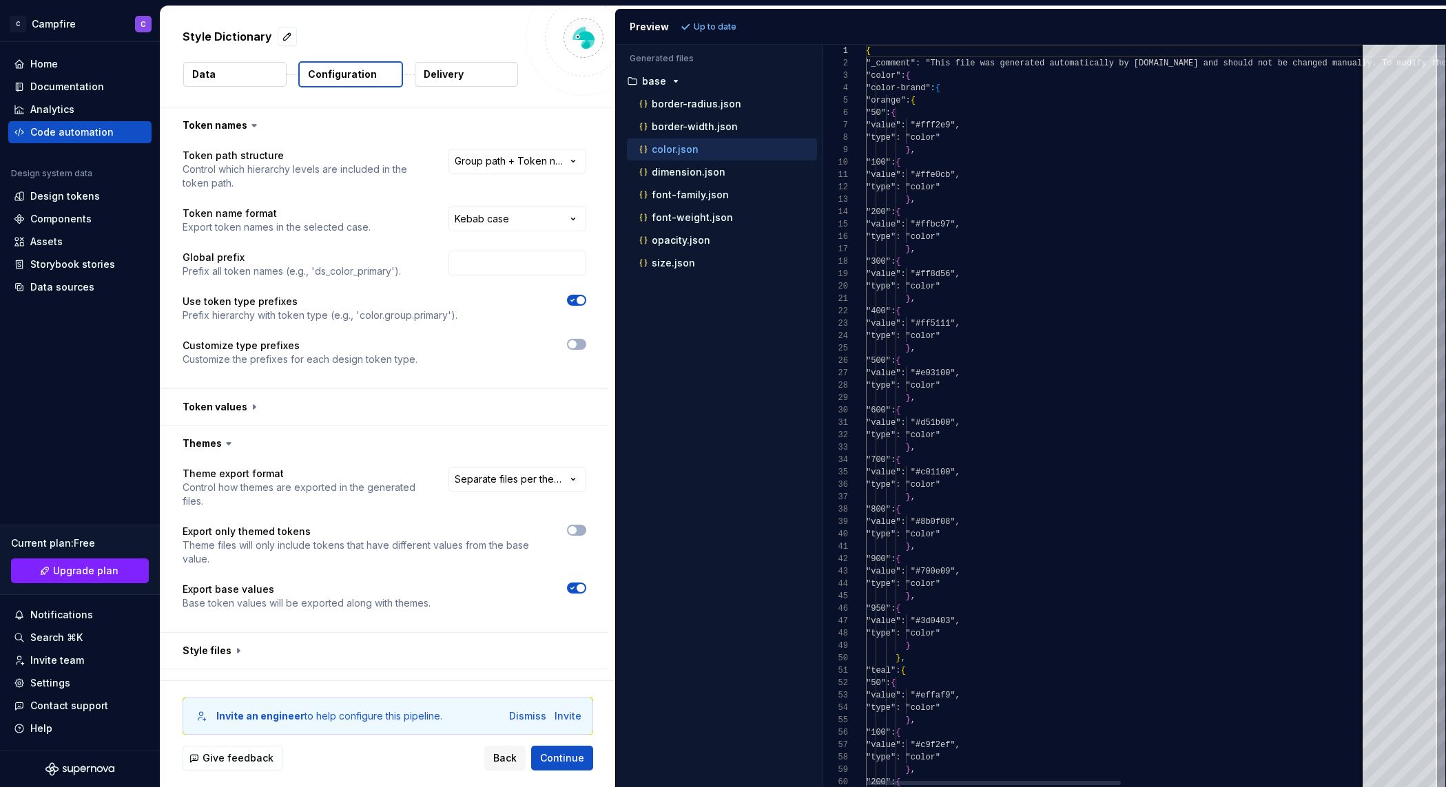
scroll to position [124, 0]
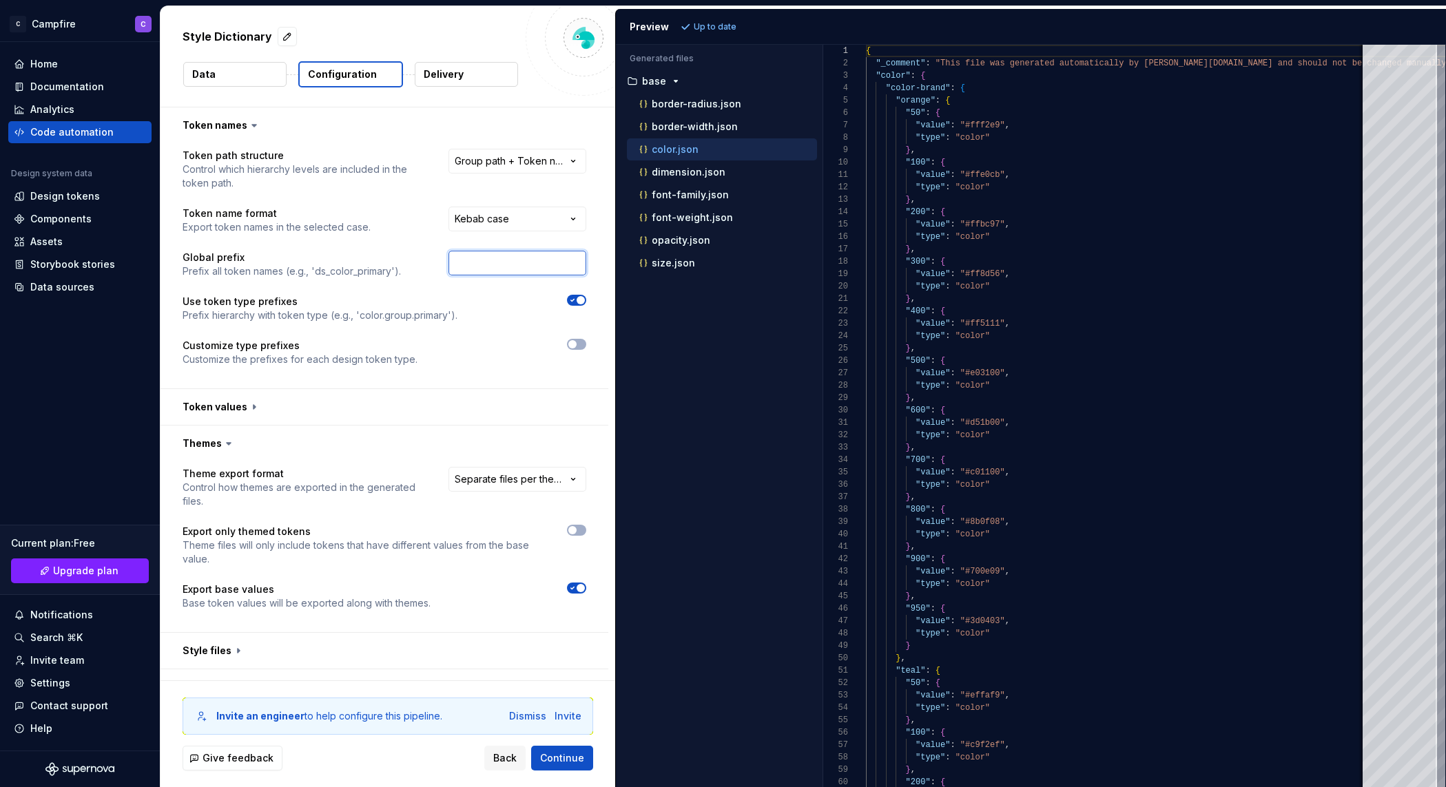
click at [477, 264] on input "text" at bounding box center [517, 263] width 138 height 25
type input "brand_color"
click at [541, 300] on div at bounding box center [534, 300] width 104 height 11
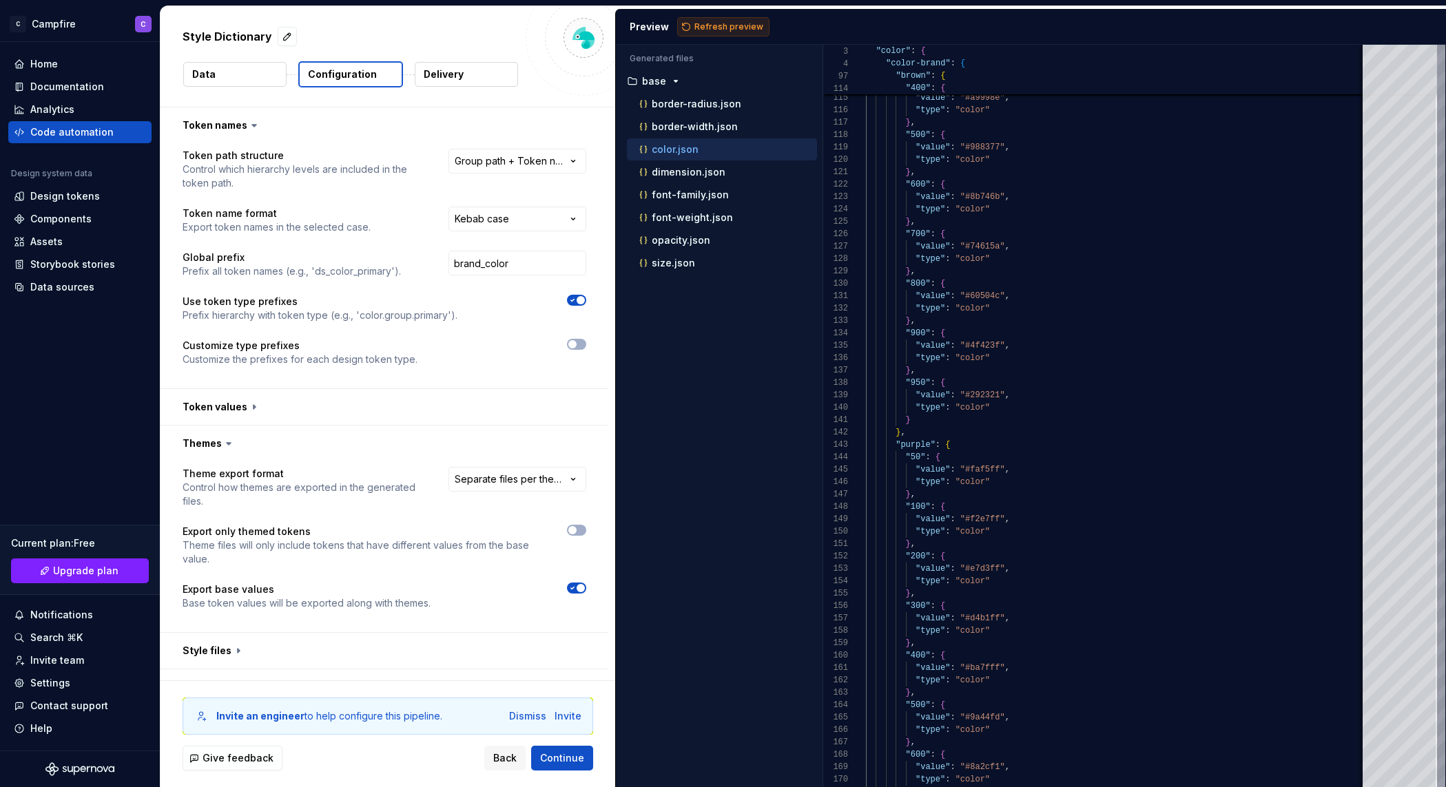
click at [741, 30] on span "Refresh preview" at bounding box center [728, 26] width 69 height 11
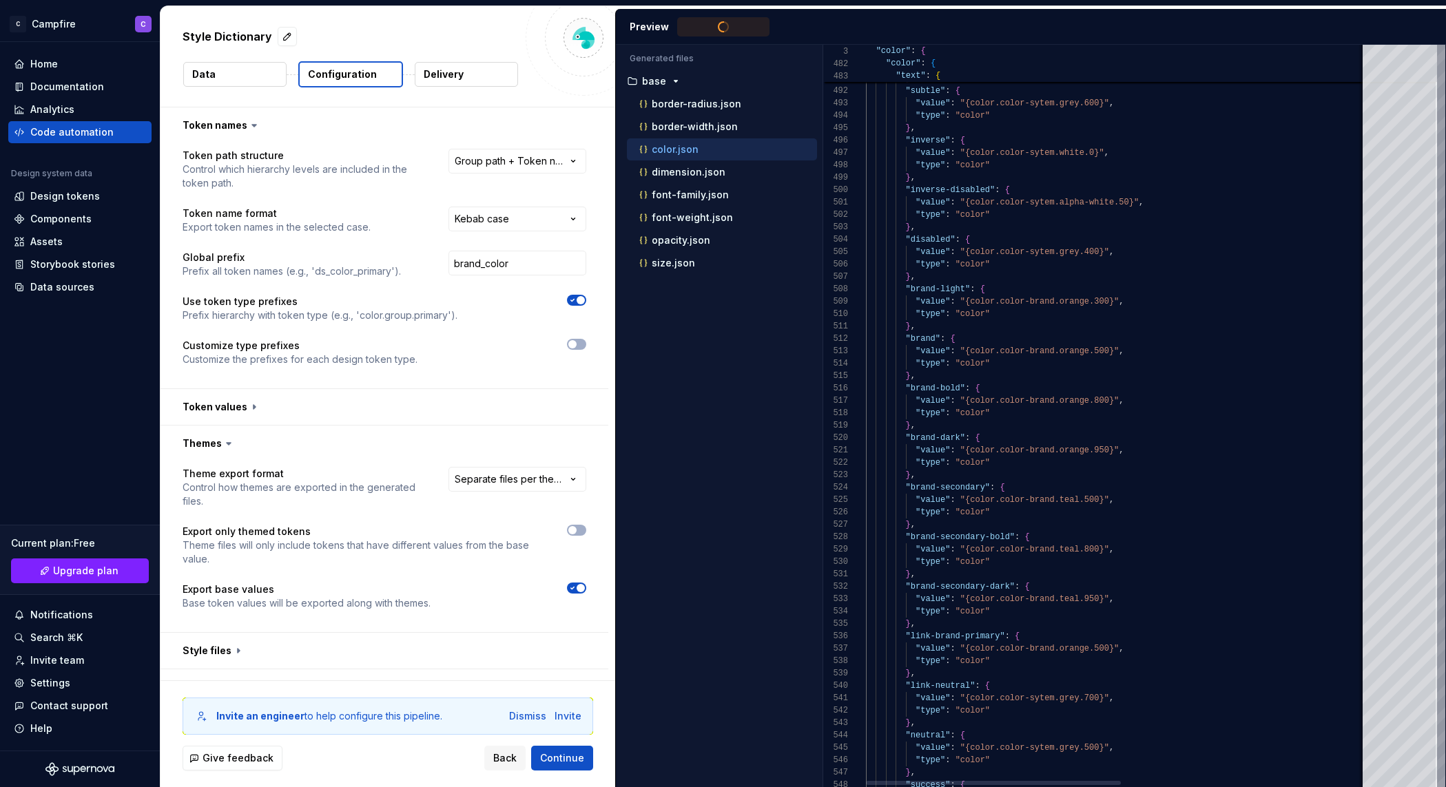
type textarea "**********"
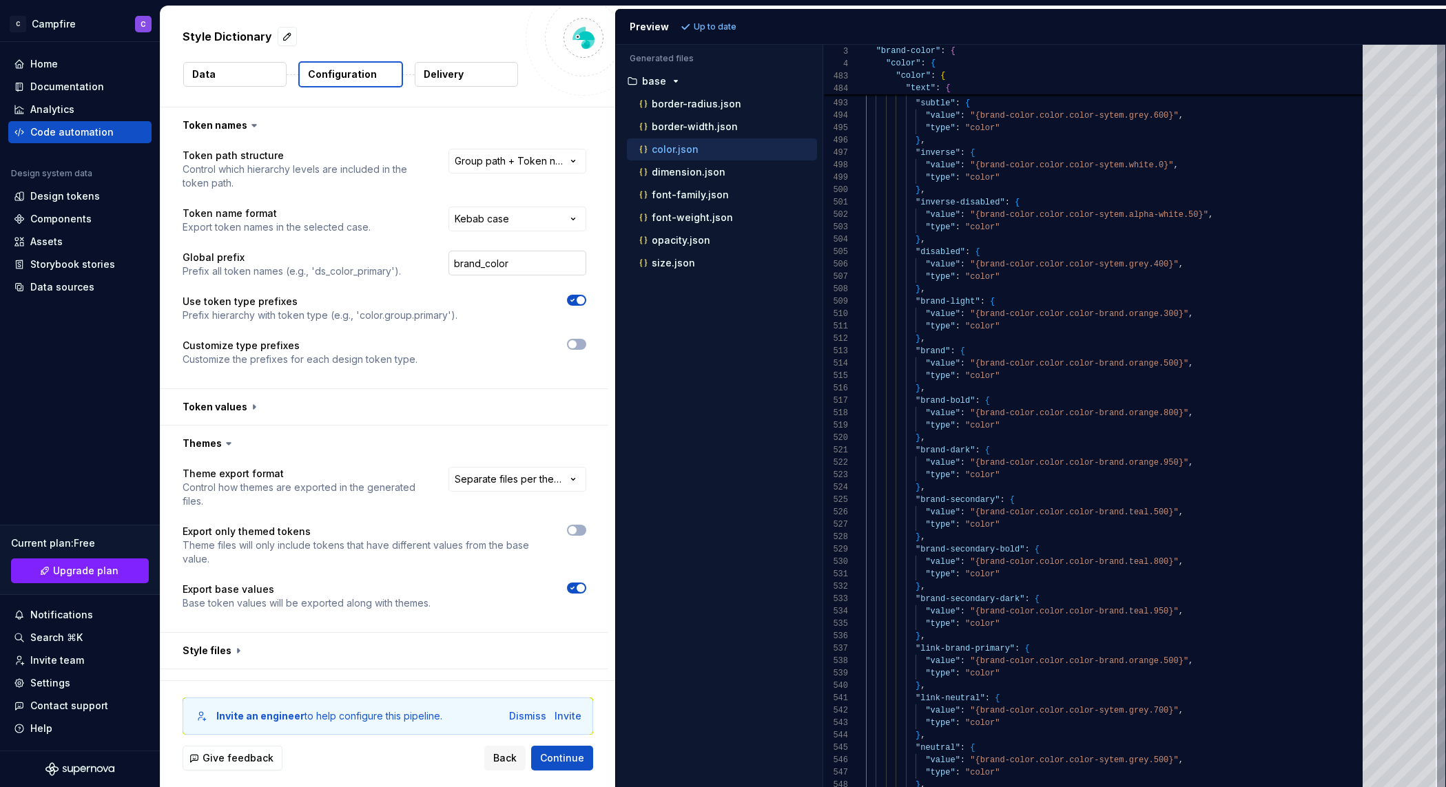
click at [526, 265] on input "brand_color" at bounding box center [517, 263] width 138 height 25
click at [727, 24] on span "Refresh preview" at bounding box center [728, 26] width 69 height 11
type textarea "**********"
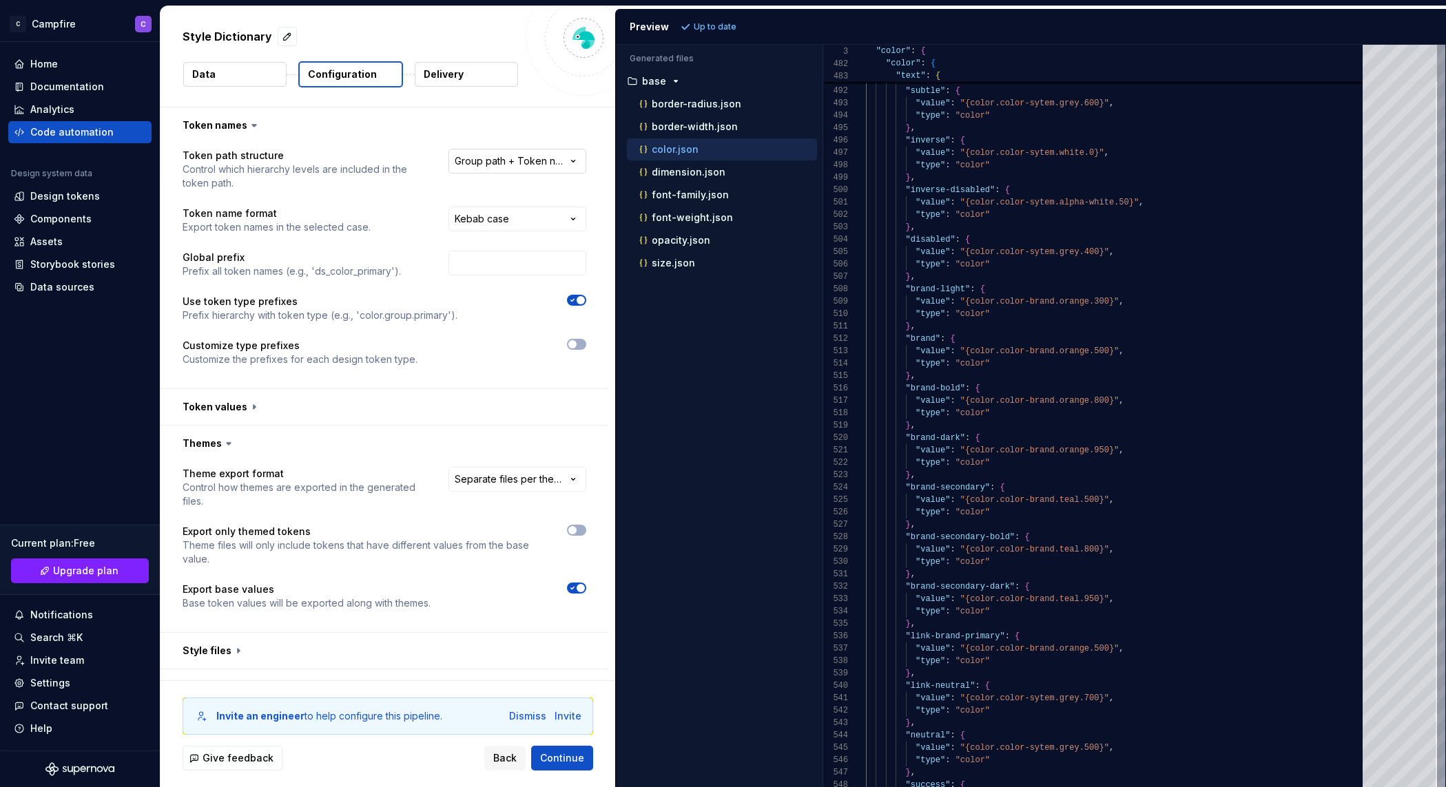
click at [528, 168] on html "**********" at bounding box center [723, 393] width 1446 height 787
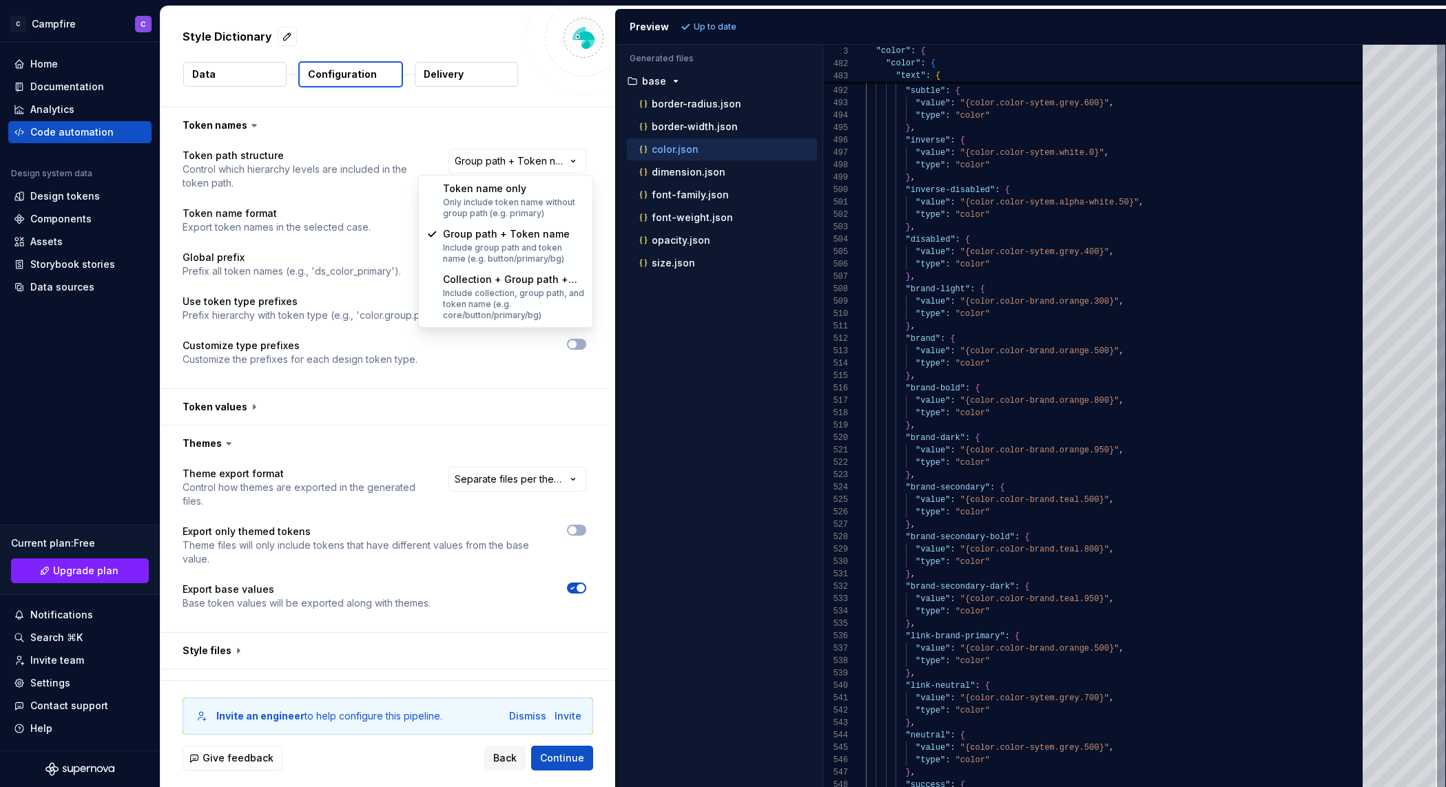
click at [527, 165] on html "**********" at bounding box center [723, 393] width 1446 height 787
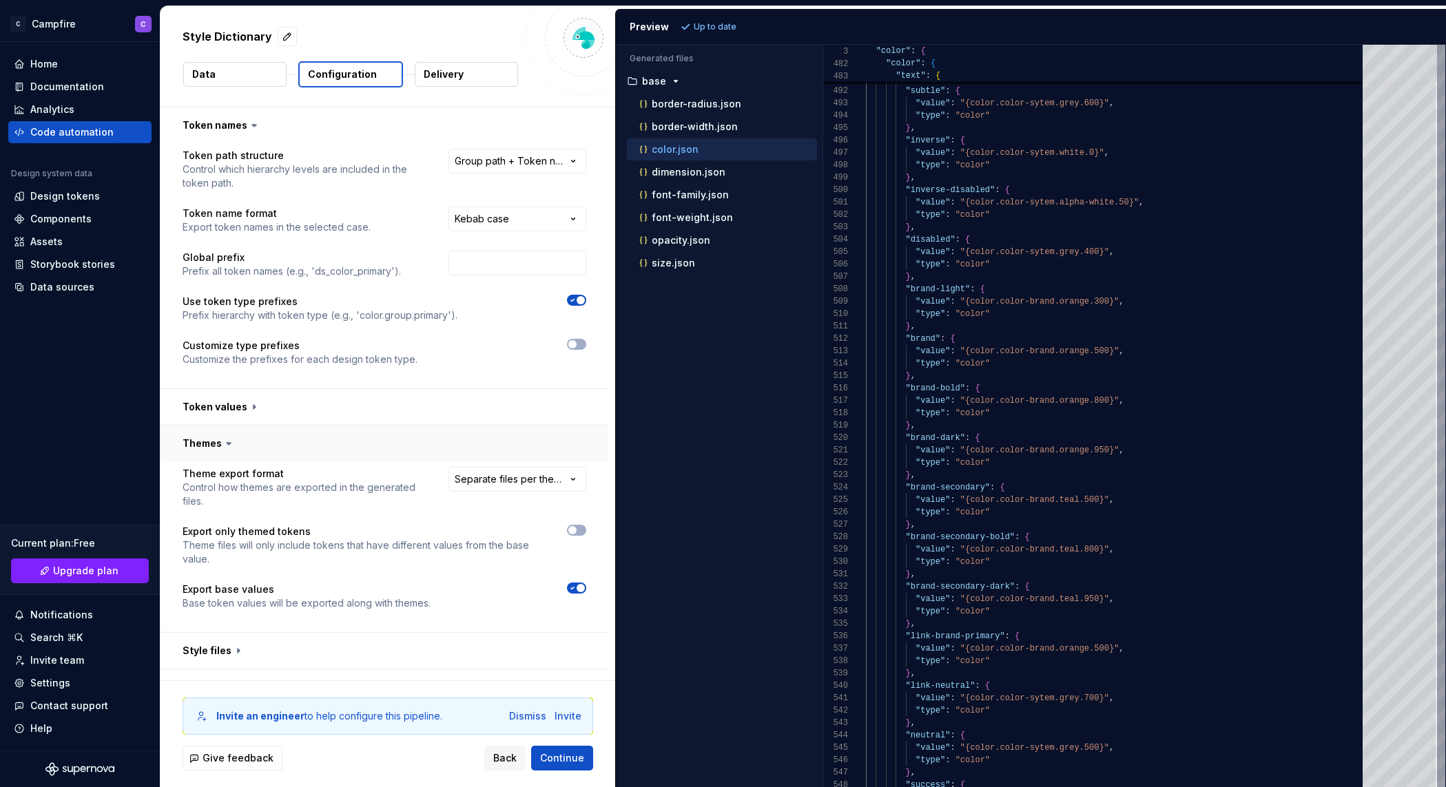
scroll to position [25, 0]
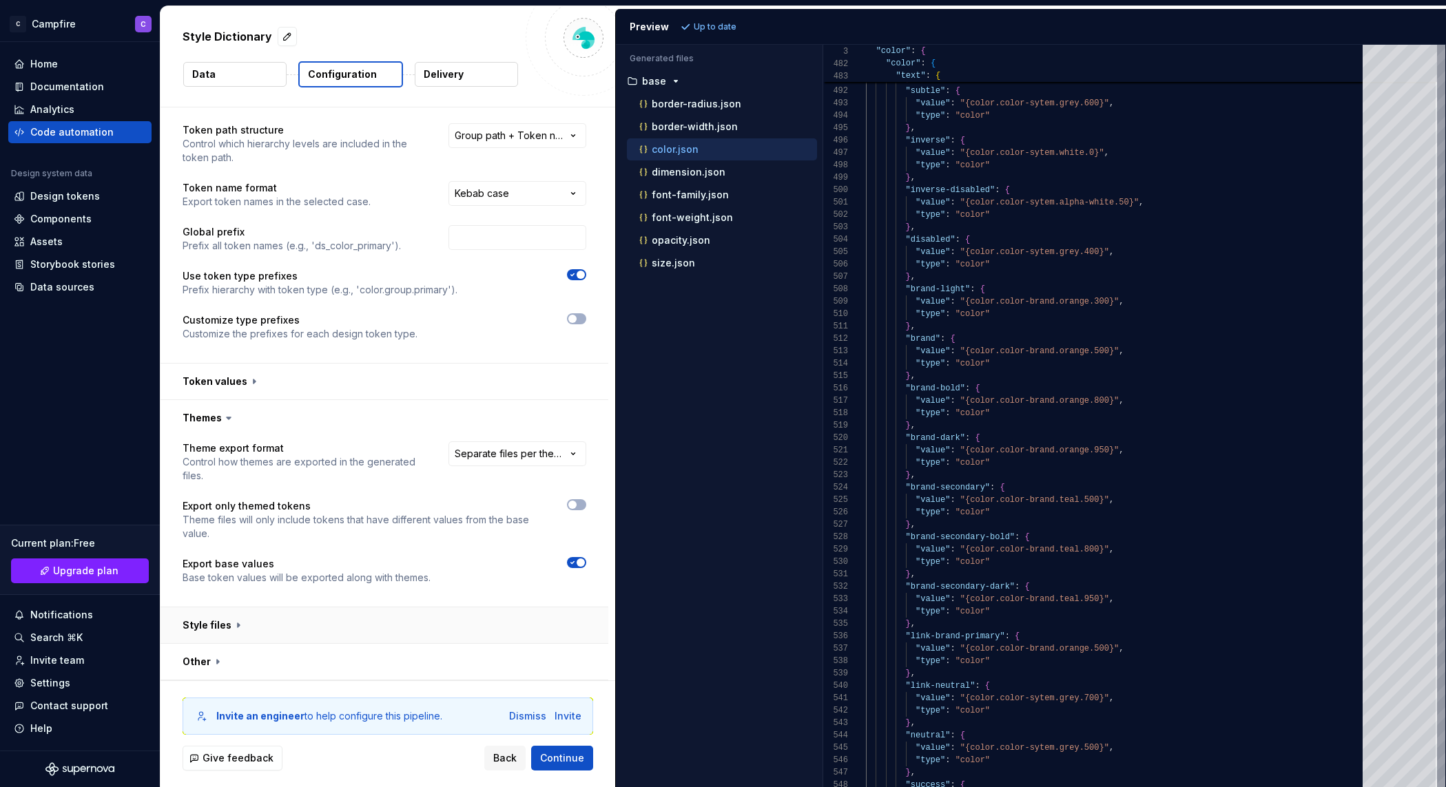
click at [220, 621] on button "button" at bounding box center [385, 626] width 448 height 36
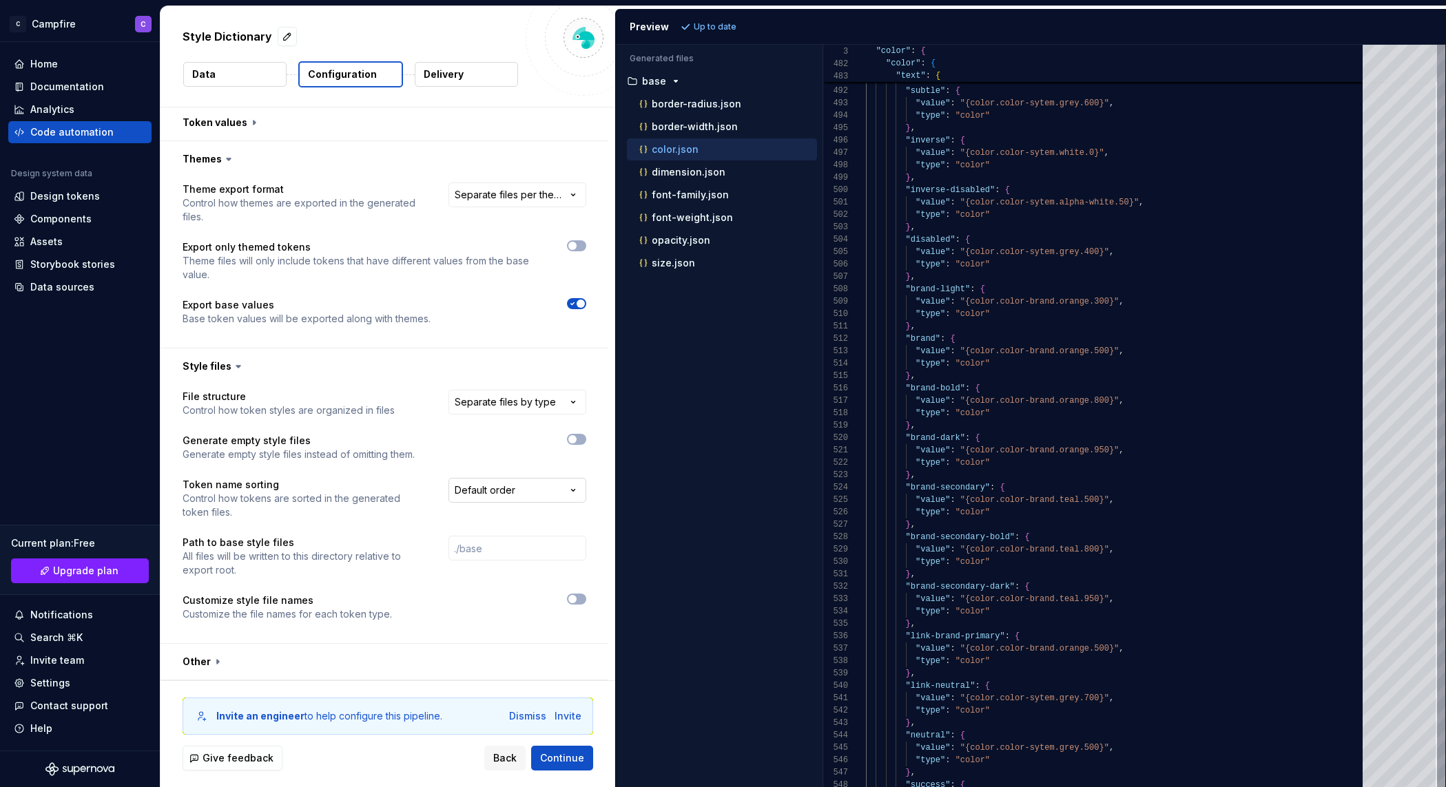
click at [542, 487] on html "**********" at bounding box center [723, 393] width 1446 height 787
click at [506, 490] on html "**********" at bounding box center [723, 393] width 1446 height 787
select select "*******"
click at [577, 601] on span "button" at bounding box center [572, 599] width 8 height 8
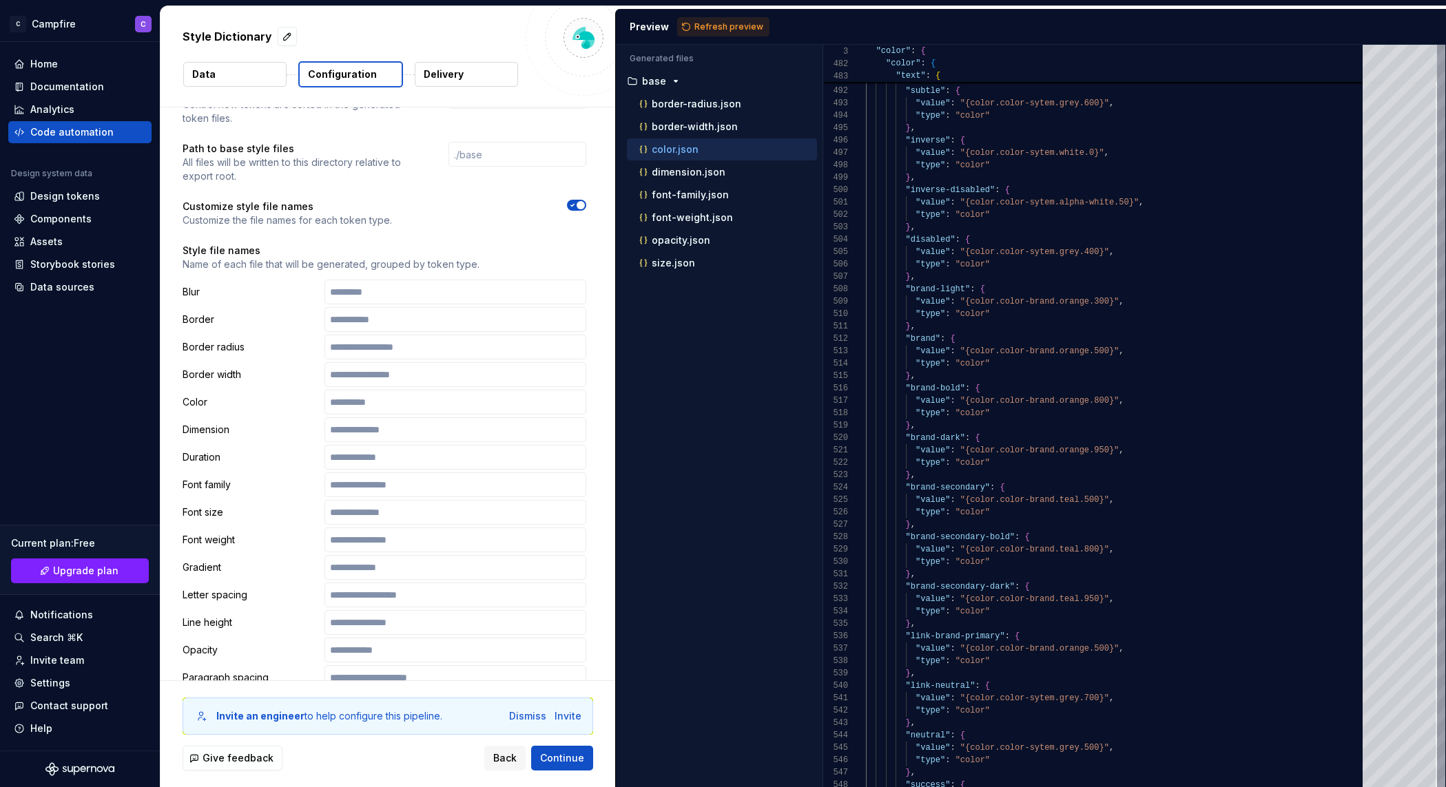
scroll to position [640, 0]
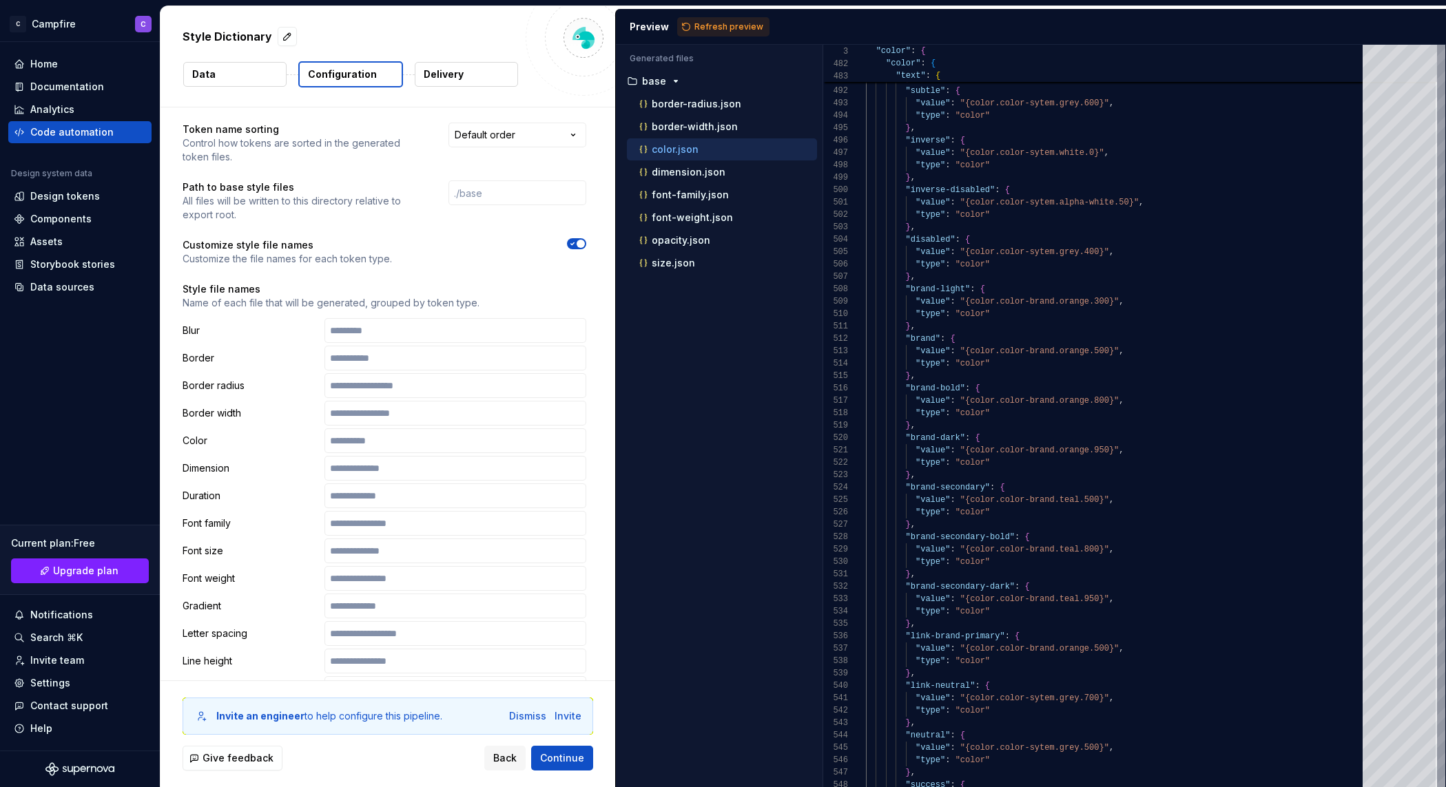
click at [577, 246] on icon "button" at bounding box center [572, 244] width 11 height 8
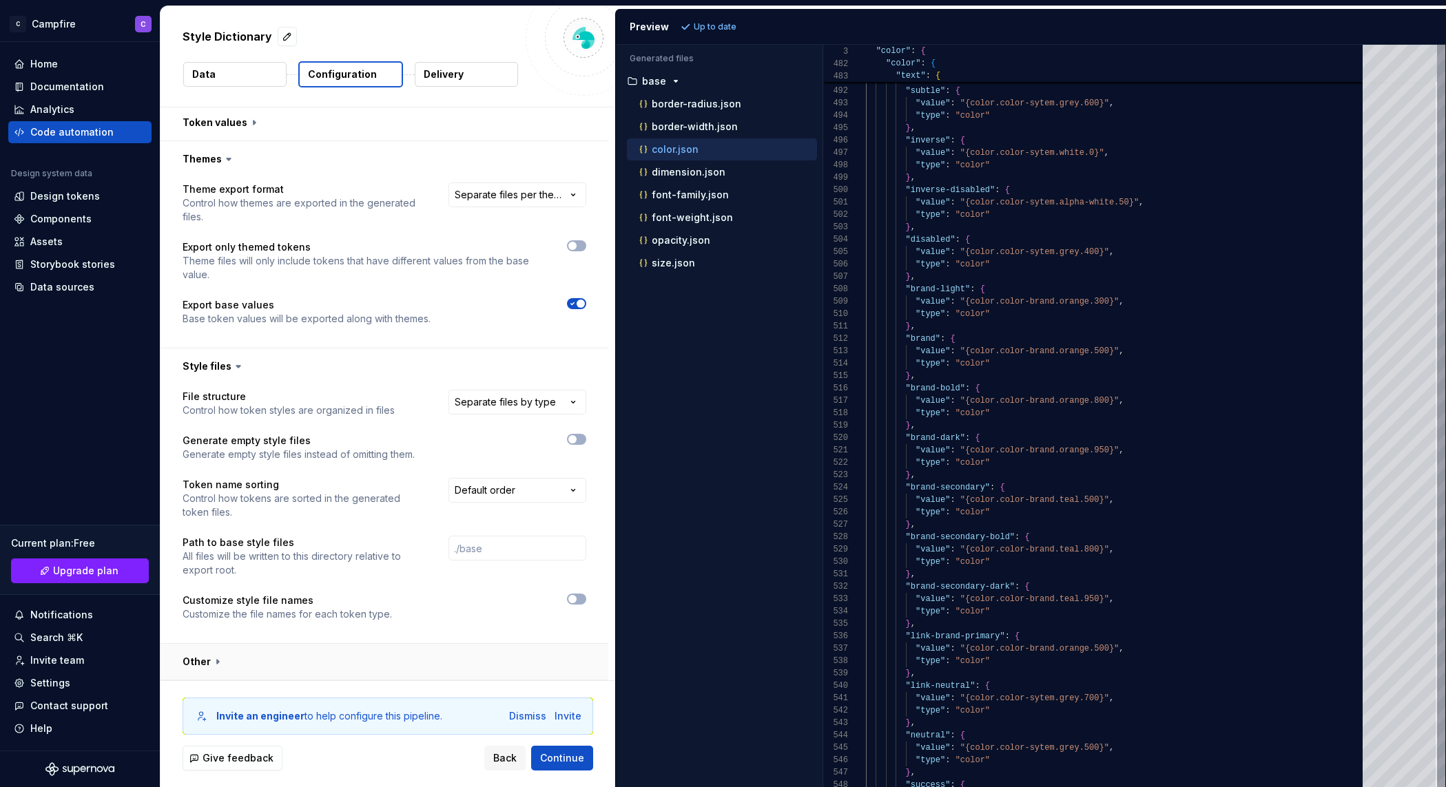
click at [185, 661] on button "button" at bounding box center [385, 662] width 448 height 36
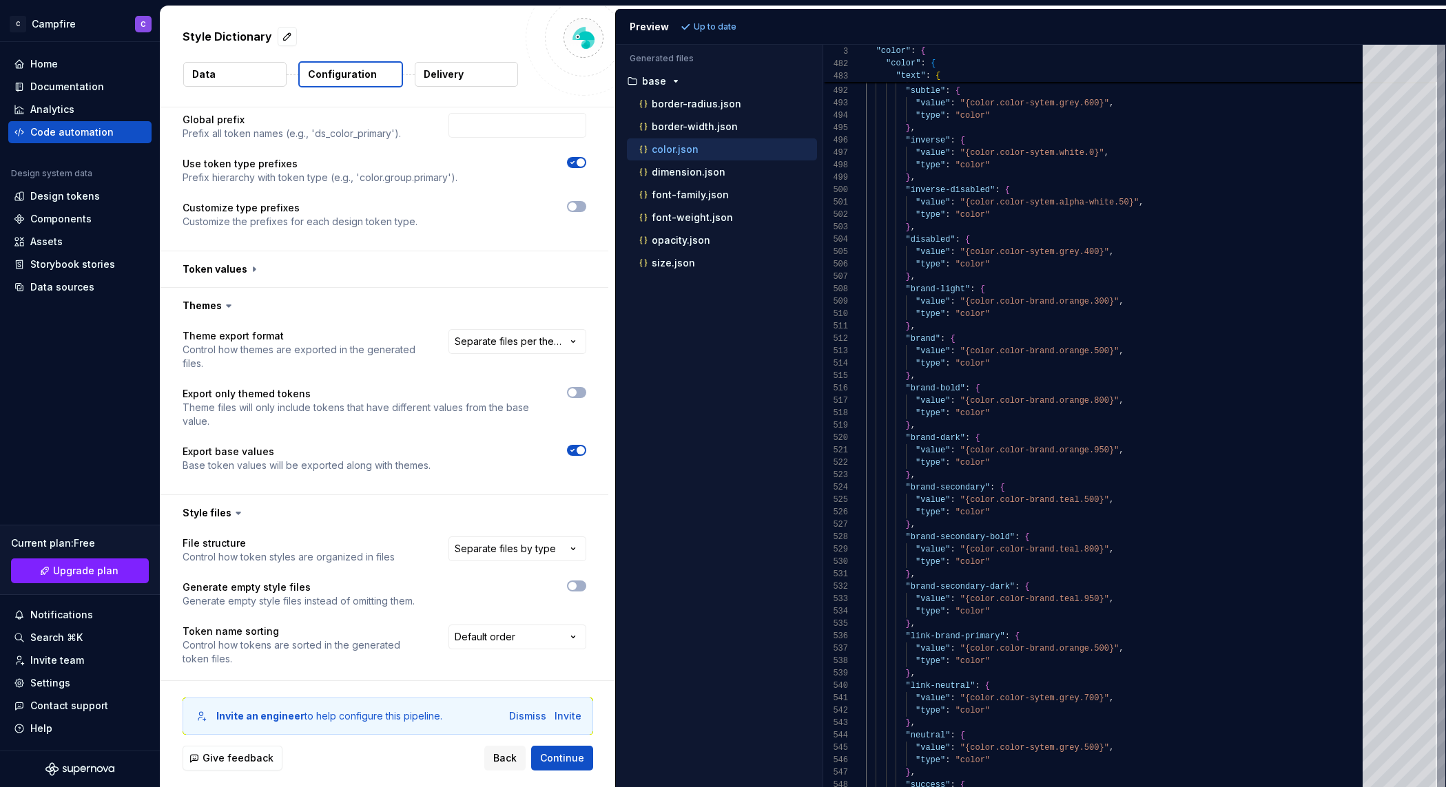
scroll to position [0, 0]
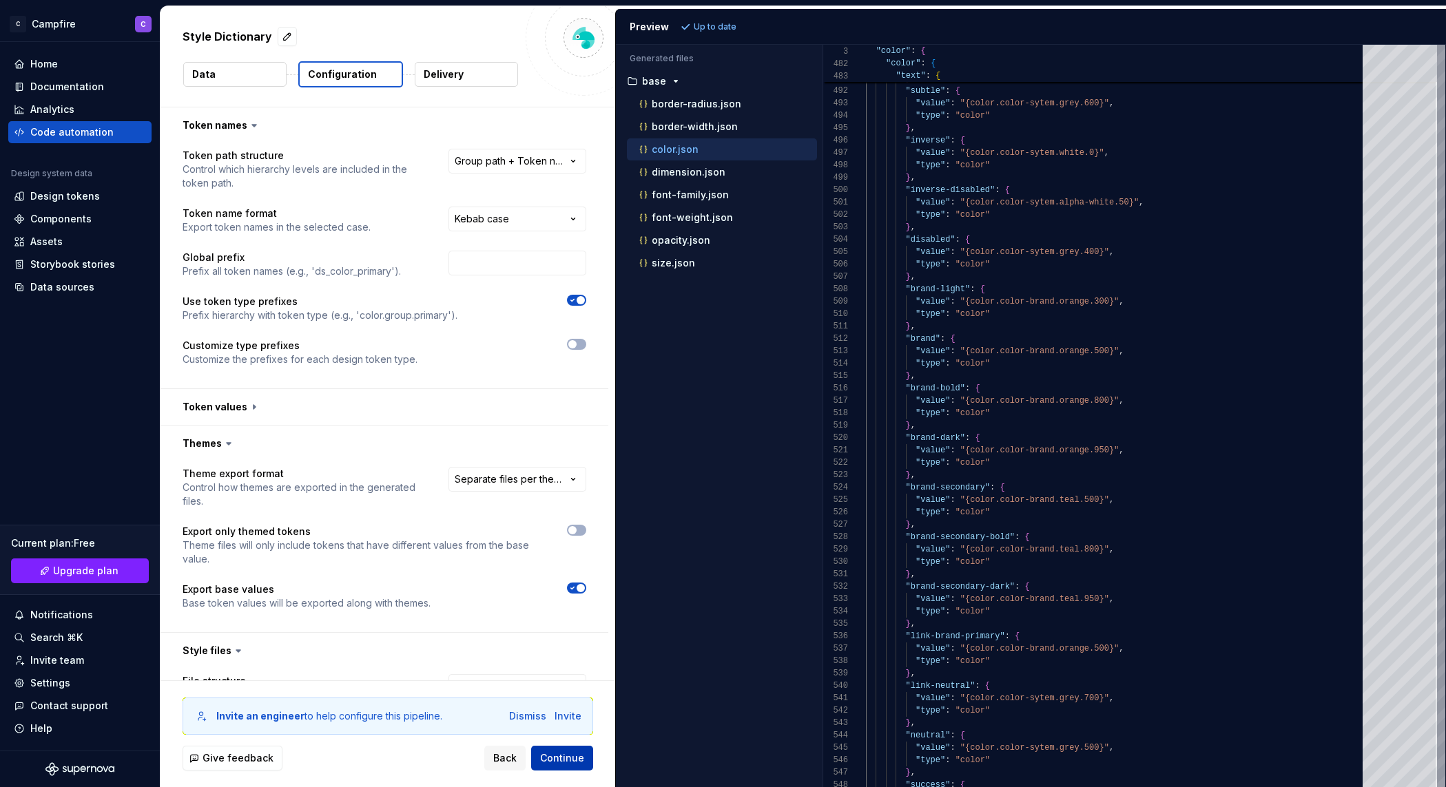
click at [573, 763] on span "Continue" at bounding box center [562, 759] width 44 height 14
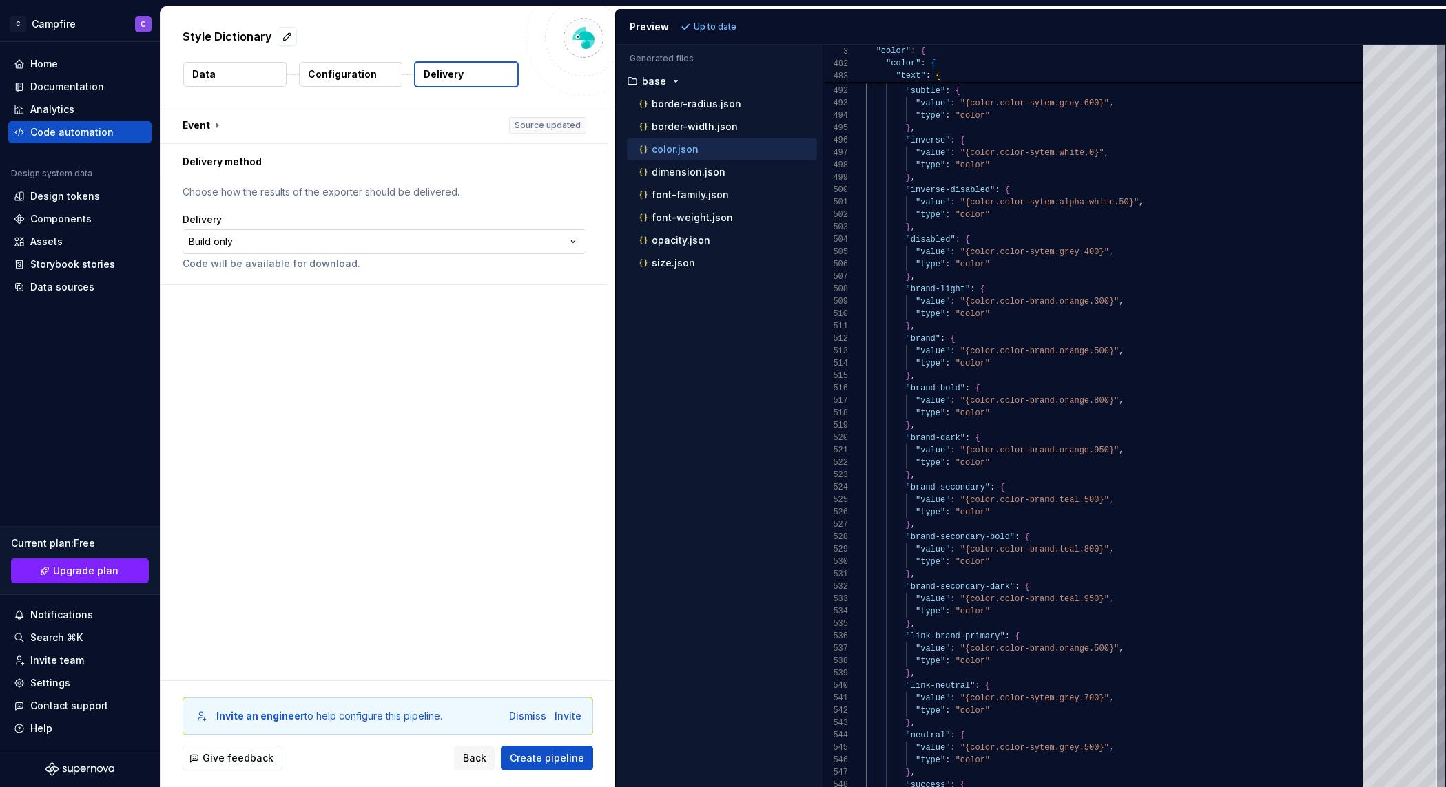
click at [285, 243] on html "**********" at bounding box center [723, 393] width 1446 height 787
click at [208, 123] on button "button" at bounding box center [385, 125] width 448 height 36
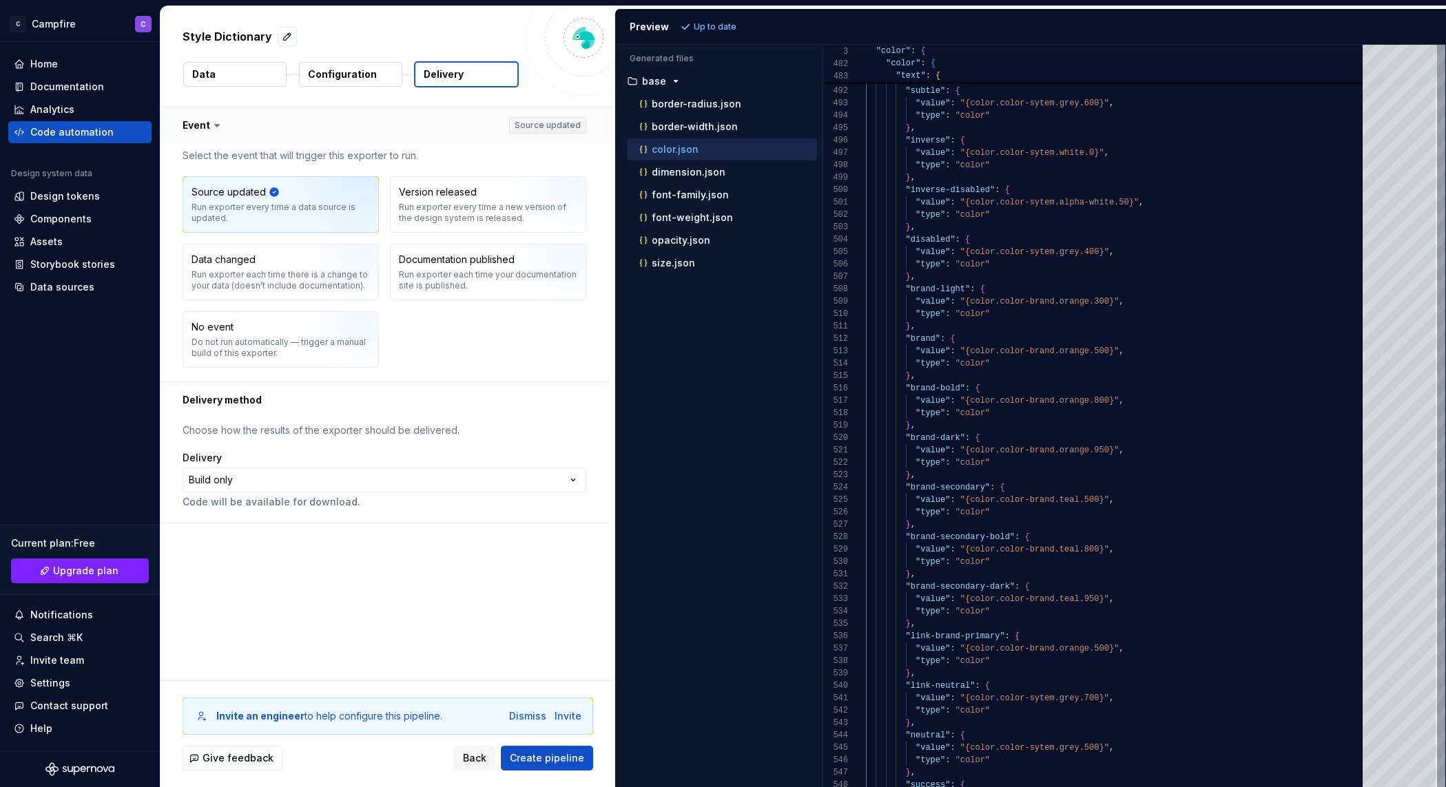
click at [210, 123] on icon at bounding box center [217, 125] width 14 height 14
click at [280, 128] on button "button" at bounding box center [385, 125] width 448 height 36
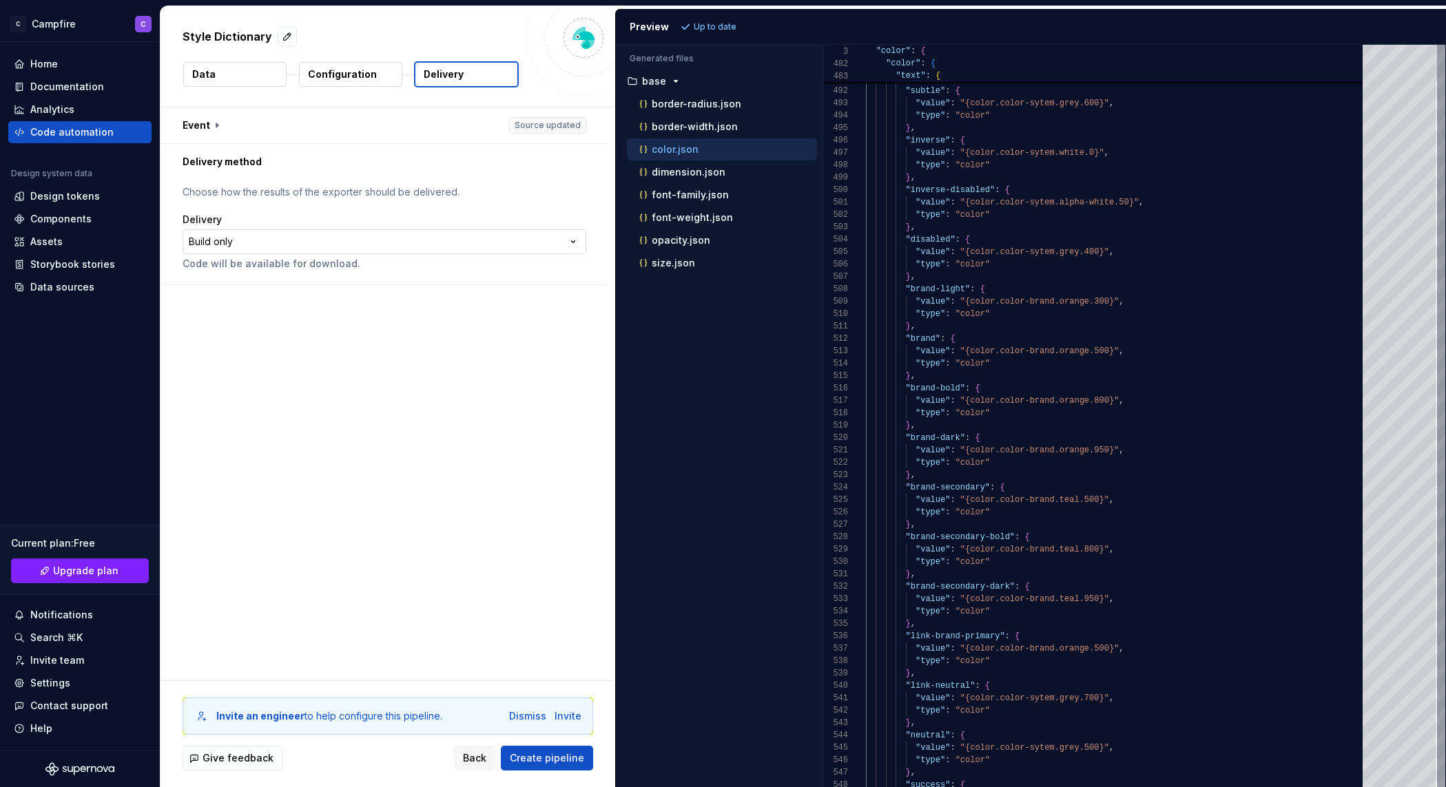
click at [260, 240] on html "**********" at bounding box center [723, 393] width 1446 height 787
click at [548, 762] on span "Create pipeline" at bounding box center [547, 759] width 74 height 14
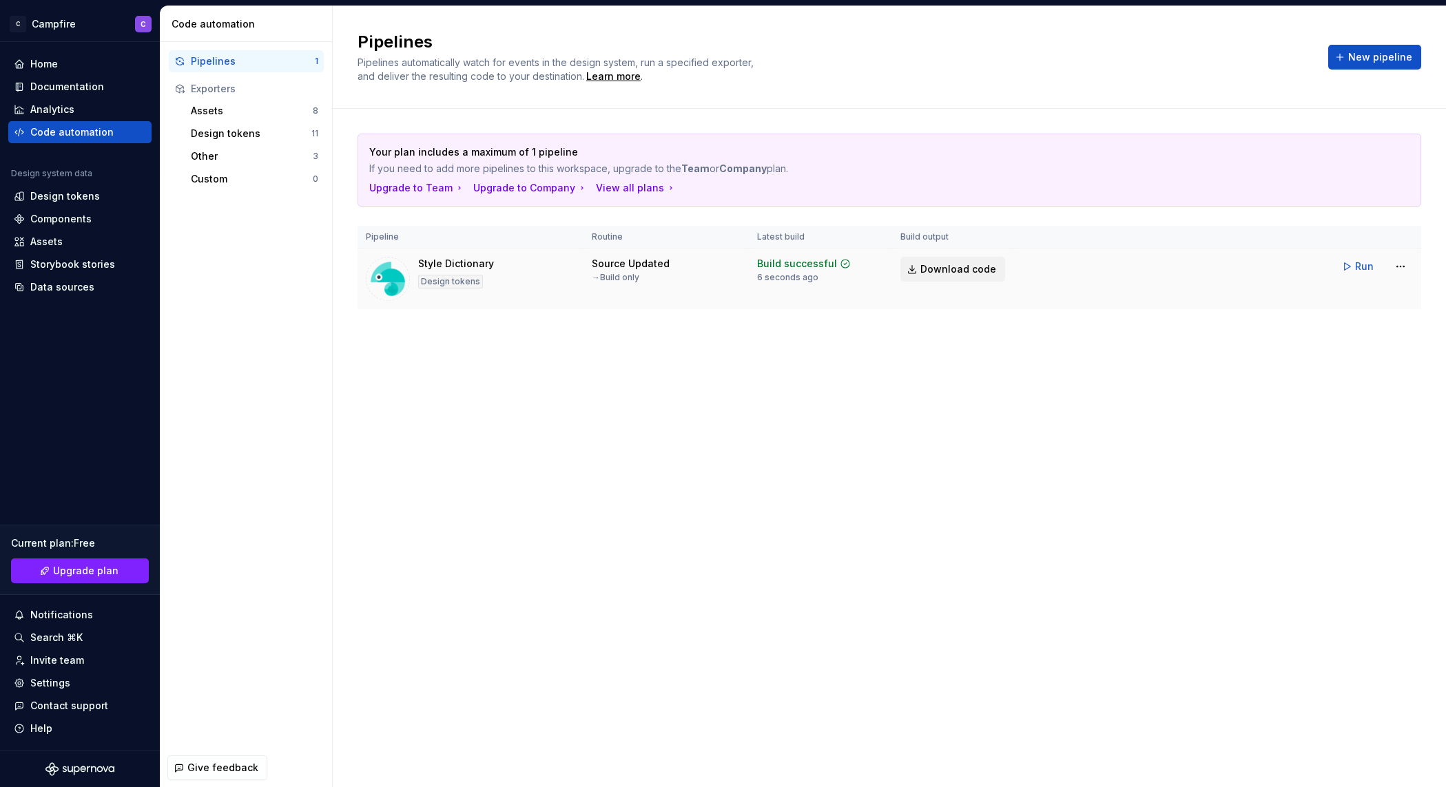
click at [946, 271] on span "Download code" at bounding box center [958, 269] width 76 height 14
click at [1408, 266] on html "C Campfire C Home Documentation Analytics Code automation Design system data De…" at bounding box center [723, 393] width 1446 height 787
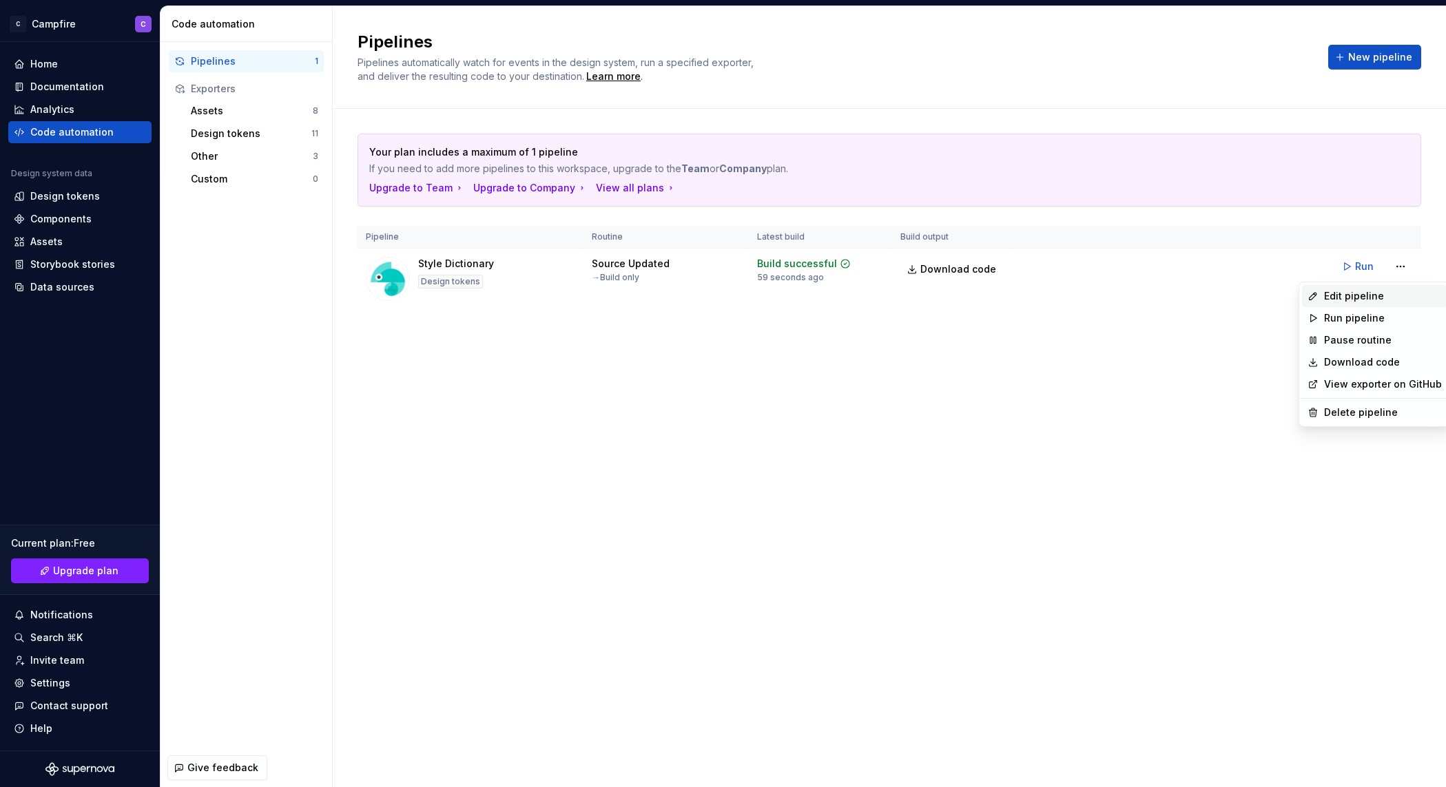
click at [1398, 290] on div "Edit pipeline" at bounding box center [1383, 296] width 118 height 14
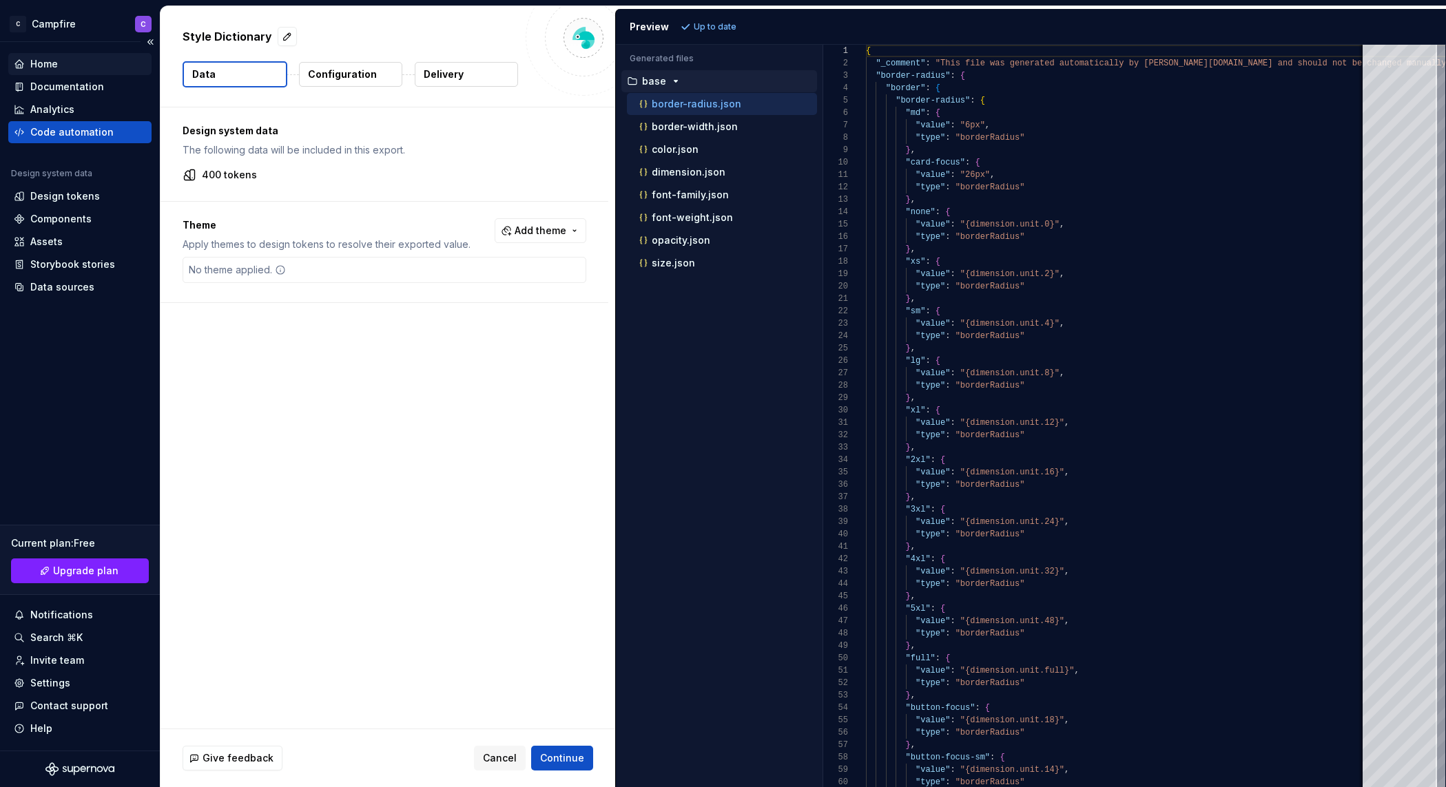
click at [49, 65] on div "Home" at bounding box center [44, 64] width 28 height 14
